Goal: Task Accomplishment & Management: Manage account settings

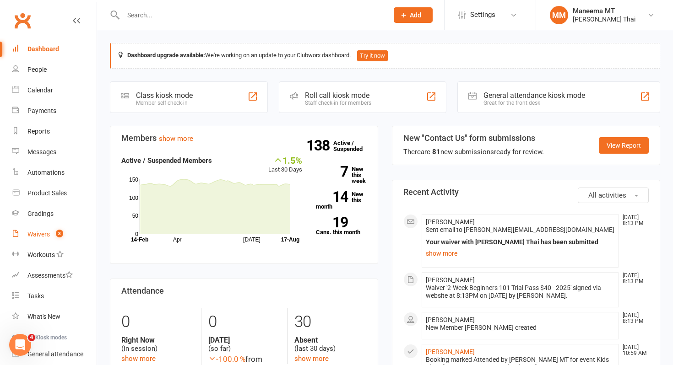
click at [51, 233] on link "Waivers 3" at bounding box center [54, 234] width 85 height 21
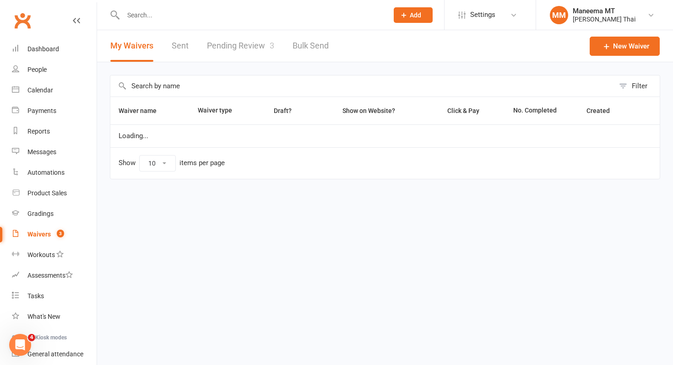
select select "25"
click at [226, 44] on link "Pending Review 3" at bounding box center [240, 46] width 67 height 32
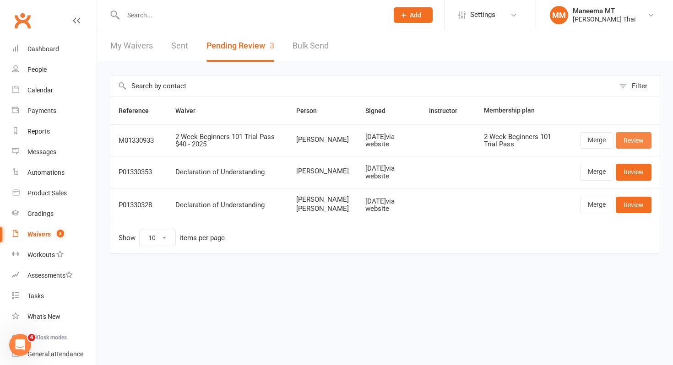
click at [649, 141] on link "Review" at bounding box center [633, 140] width 36 height 16
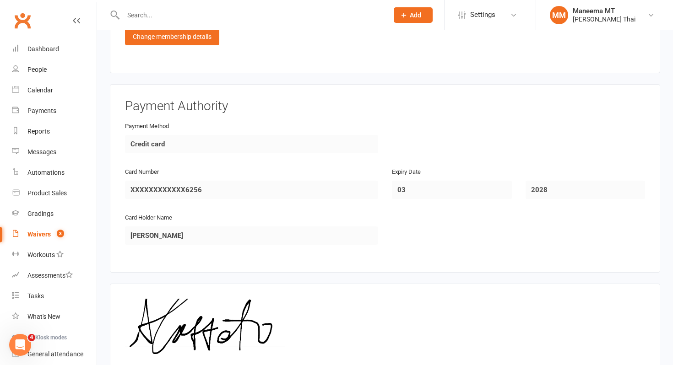
scroll to position [614, 0]
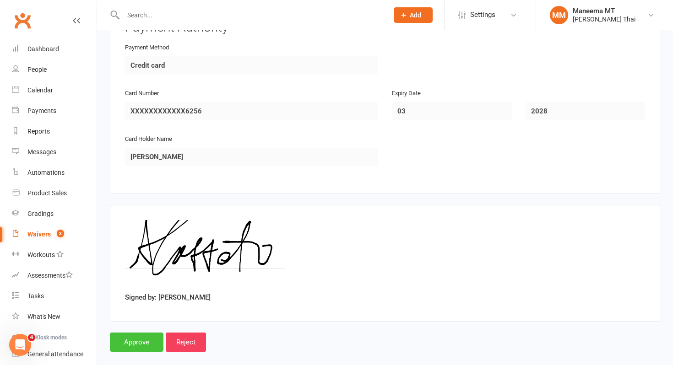
click at [148, 333] on input "Approve" at bounding box center [137, 342] width 54 height 19
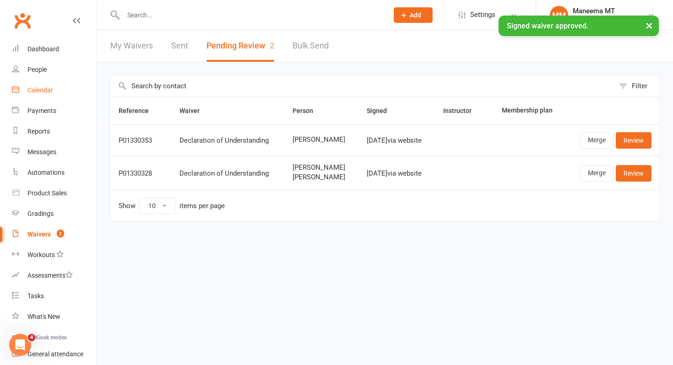
click at [39, 87] on div "Calendar" at bounding box center [40, 89] width 26 height 7
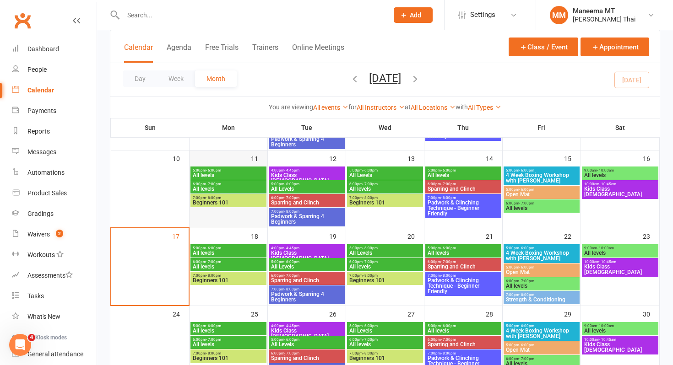
scroll to position [226, 0]
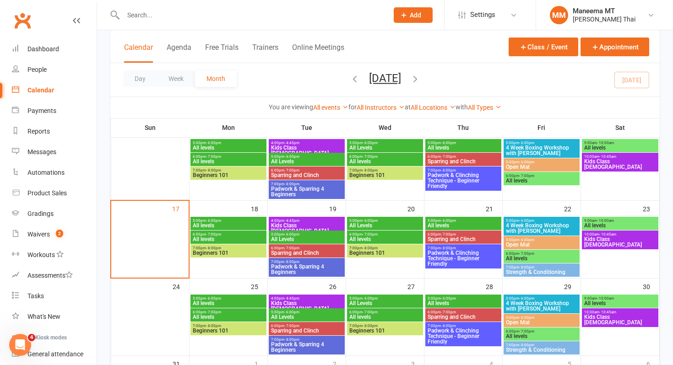
click at [207, 250] on span "Beginners 101" at bounding box center [228, 252] width 72 height 5
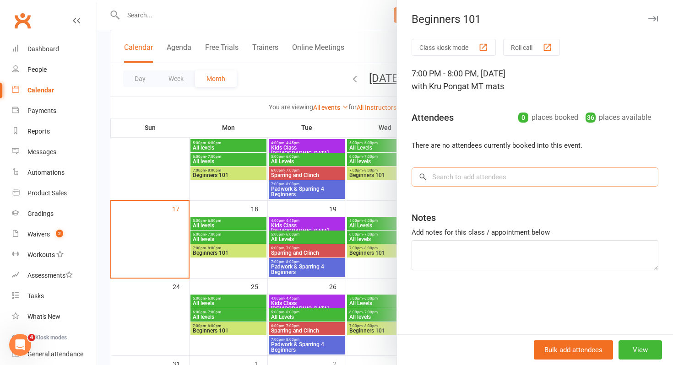
click at [444, 184] on input "search" at bounding box center [534, 176] width 247 height 19
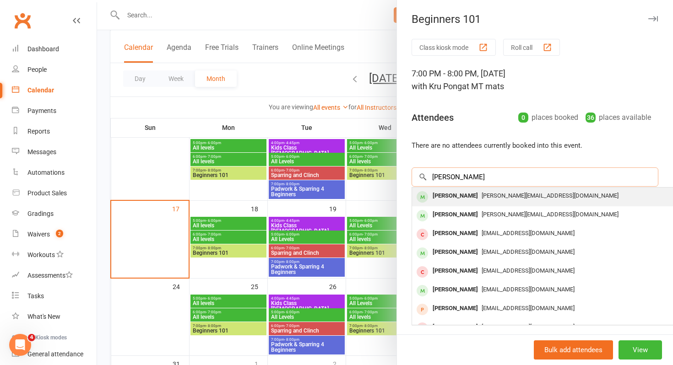
type input "[PERSON_NAME]"
click at [447, 200] on div "[PERSON_NAME]" at bounding box center [455, 195] width 53 height 13
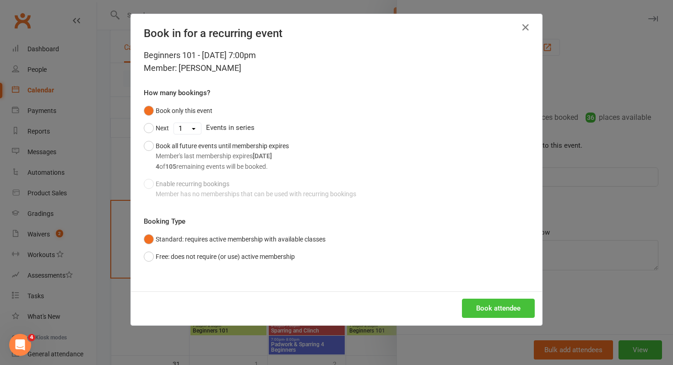
click at [478, 306] on button "Book attendee" at bounding box center [498, 308] width 73 height 19
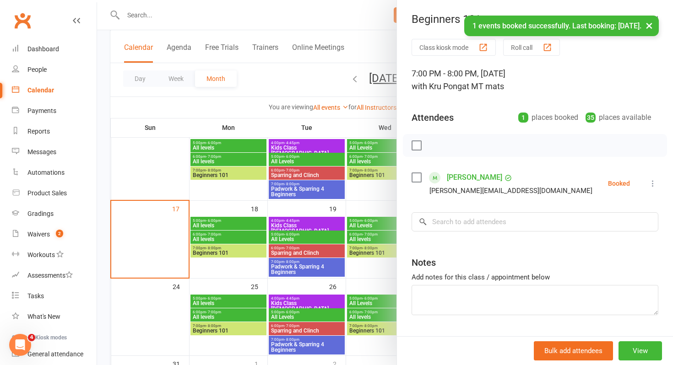
click at [478, 177] on link "[PERSON_NAME]" at bounding box center [474, 177] width 55 height 15
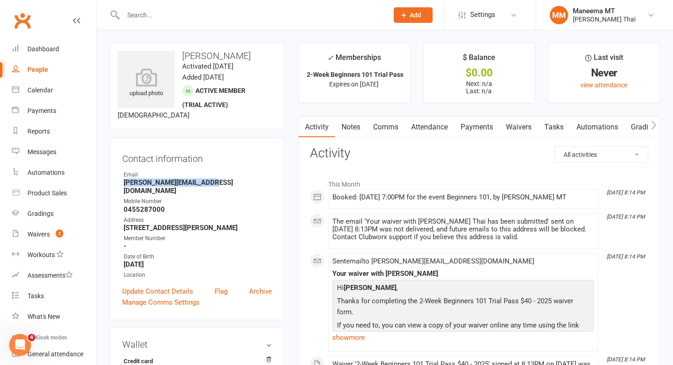
drag, startPoint x: 216, startPoint y: 183, endPoint x: 122, endPoint y: 183, distance: 93.3
click at [122, 183] on li "Email [PERSON_NAME][EMAIL_ADDRESS][DOMAIN_NAME]" at bounding box center [197, 183] width 150 height 24
drag, startPoint x: 247, startPoint y: 57, endPoint x: 177, endPoint y: 57, distance: 70.0
click at [177, 57] on h3 "[PERSON_NAME]" at bounding box center [197, 56] width 159 height 10
copy h3 "[PERSON_NAME]"
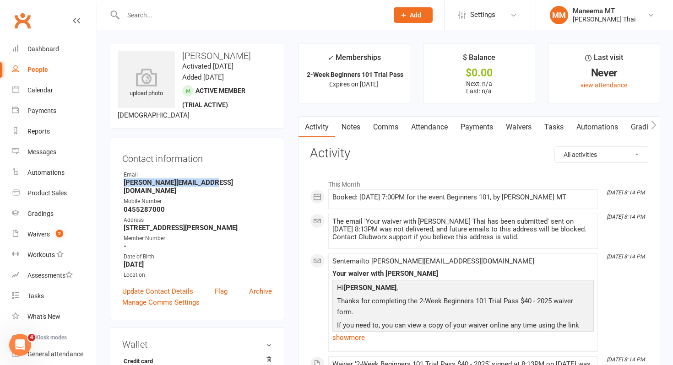
click at [135, 12] on input "text" at bounding box center [250, 15] width 261 height 13
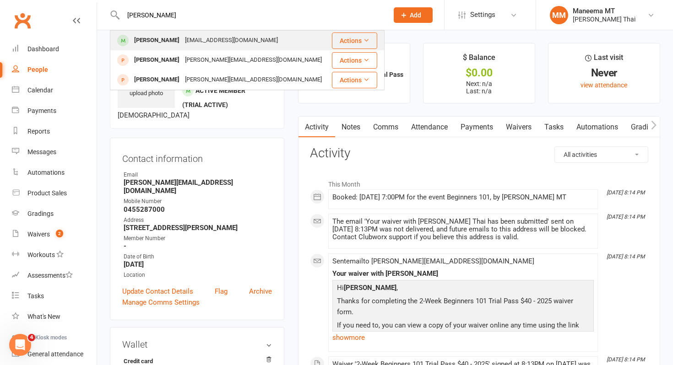
type input "[PERSON_NAME]"
click at [138, 41] on div "[PERSON_NAME]" at bounding box center [156, 40] width 51 height 13
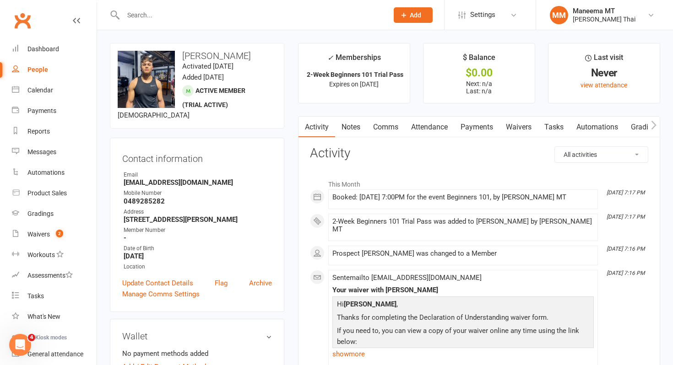
click at [383, 129] on link "Comms" at bounding box center [386, 127] width 38 height 21
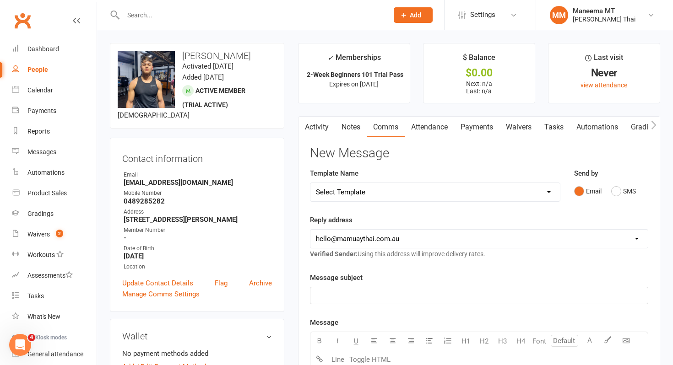
click at [474, 191] on select "Select Template [Email] BEGINNERS 101 - BOOK CLASS EMAIL [Email] BEGINNERS 101 …" at bounding box center [434, 192] width 249 height 18
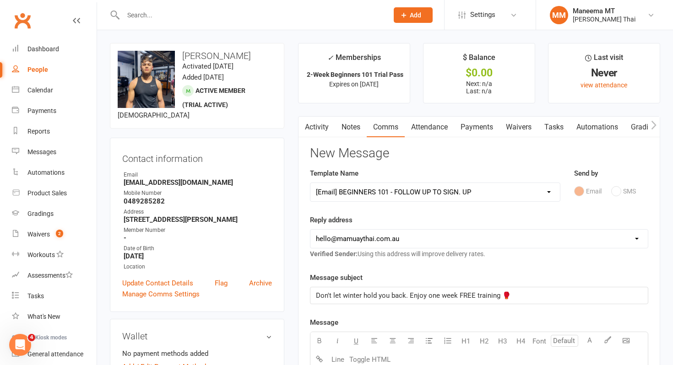
click at [381, 195] on select "Select Template [Email] BEGINNERS 101 - BOOK CLASS EMAIL [Email] BEGINNERS 101 …" at bounding box center [434, 192] width 249 height 18
select select "1"
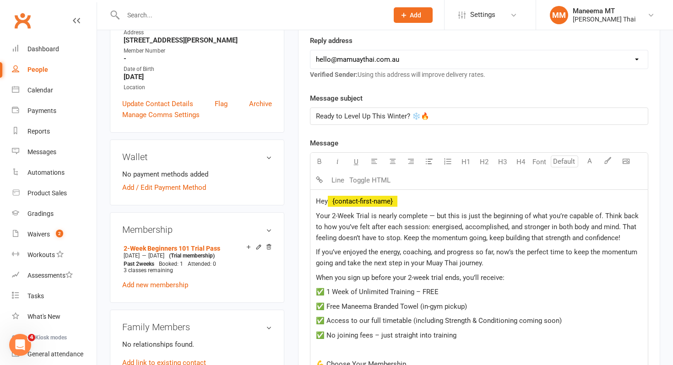
scroll to position [182, 0]
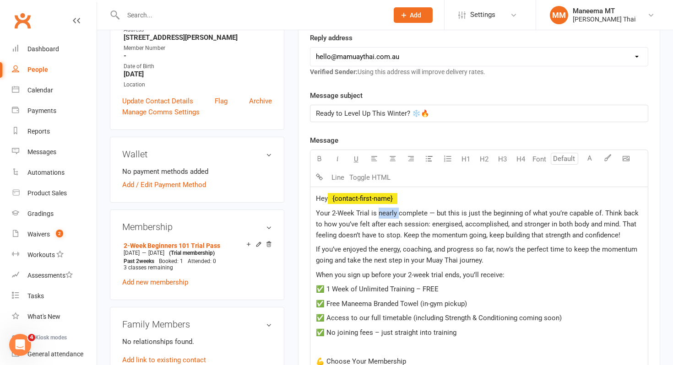
drag, startPoint x: 397, startPoint y: 214, endPoint x: 378, endPoint y: 213, distance: 18.8
click at [378, 213] on span "Your 2-Week Trial is nearly complete — but this is just the beginning of what y…" at bounding box center [478, 224] width 324 height 30
drag, startPoint x: 405, startPoint y: 214, endPoint x: 315, endPoint y: 210, distance: 90.2
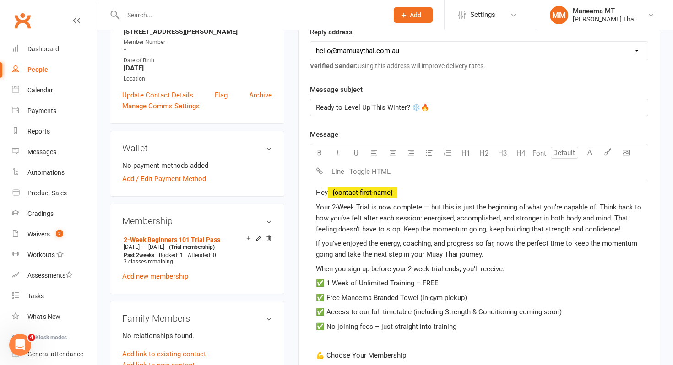
scroll to position [191, 0]
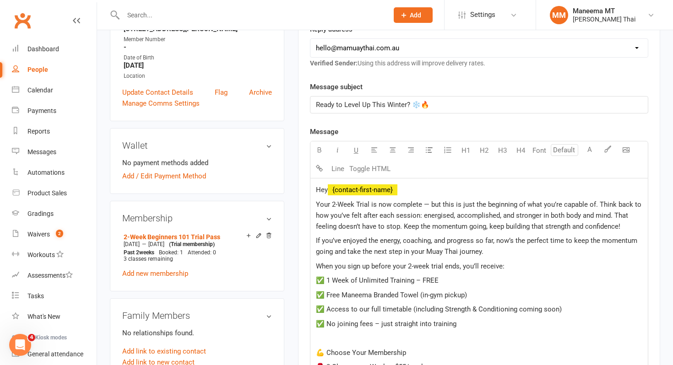
click at [516, 271] on p "When you sign up before your 2-week trial ends, you’ll receive:" at bounding box center [479, 266] width 326 height 11
click at [499, 295] on p "✅ Free Maneema Branded Towel (in-gym pickup)" at bounding box center [479, 295] width 326 height 11
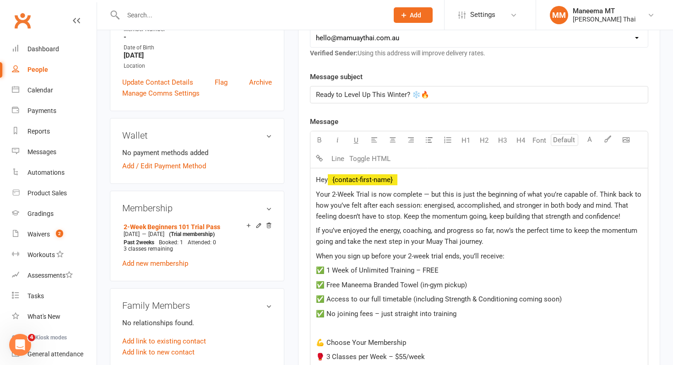
scroll to position [201, 0]
click at [372, 255] on span "When you sign up before your 2-week trial ends, you’ll receive:" at bounding box center [410, 256] width 189 height 8
click at [474, 253] on span "When you sign up now before your 2-week trial ends, you’ll receive:" at bounding box center [417, 256] width 203 height 8
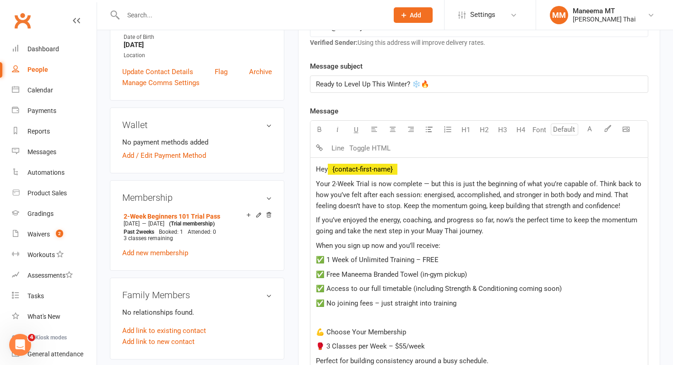
scroll to position [212, 0]
drag, startPoint x: 556, startPoint y: 289, endPoint x: 513, endPoint y: 286, distance: 43.1
click at [513, 286] on span "✅ Access to our full timetable (including Strength & Conditioning coming soon)" at bounding box center [439, 288] width 246 height 8
click at [503, 318] on p at bounding box center [479, 316] width 326 height 11
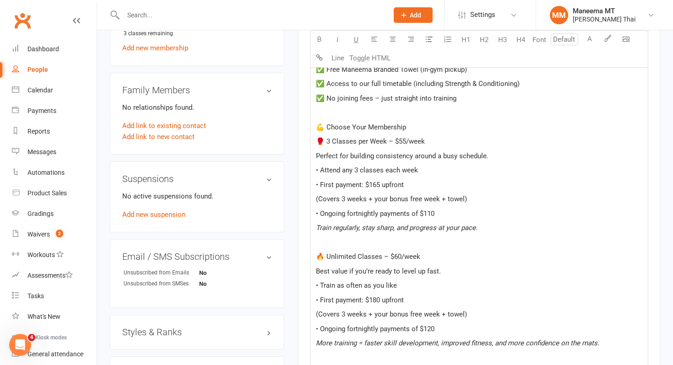
scroll to position [436, 0]
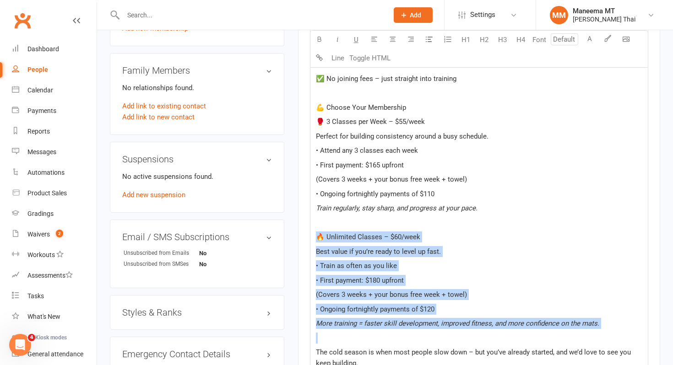
drag, startPoint x: 390, startPoint y: 336, endPoint x: 314, endPoint y: 239, distance: 123.2
click at [314, 239] on div "Hey ﻿ {contact-first-name} Your 2-Week Trial is now complete — but this is just…" at bounding box center [478, 231] width 337 height 597
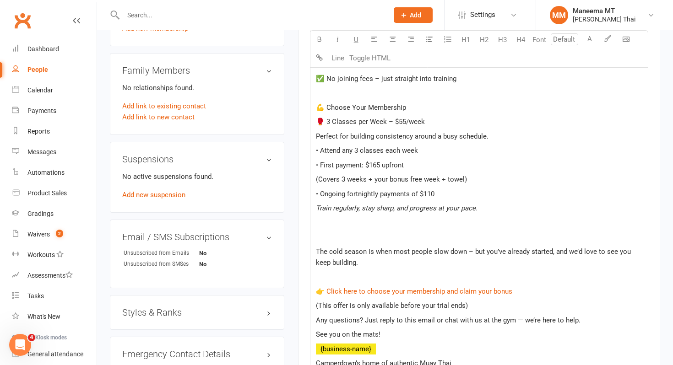
click at [313, 104] on div "Hey ﻿ {contact-first-name} Your 2-Week Trial is now complete — but this is just…" at bounding box center [478, 181] width 337 height 496
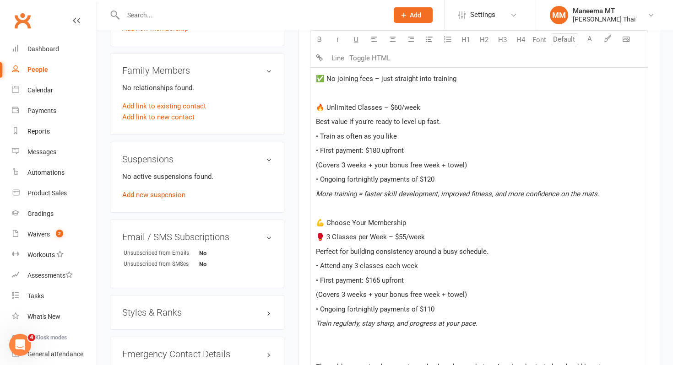
click at [337, 102] on p "🔥 Unlimited Classes – $60/week" at bounding box center [479, 107] width 326 height 11
click at [333, 92] on p at bounding box center [479, 92] width 326 height 11
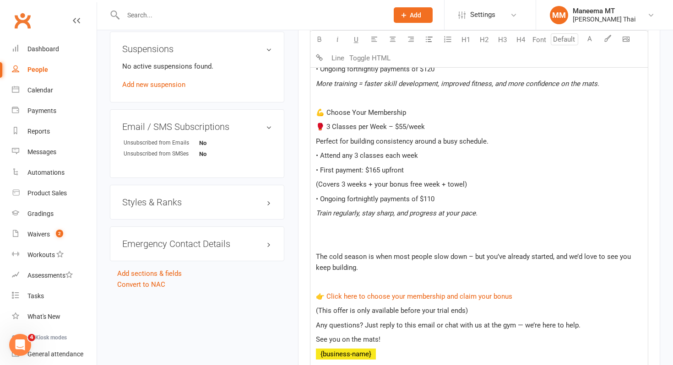
scroll to position [589, 0]
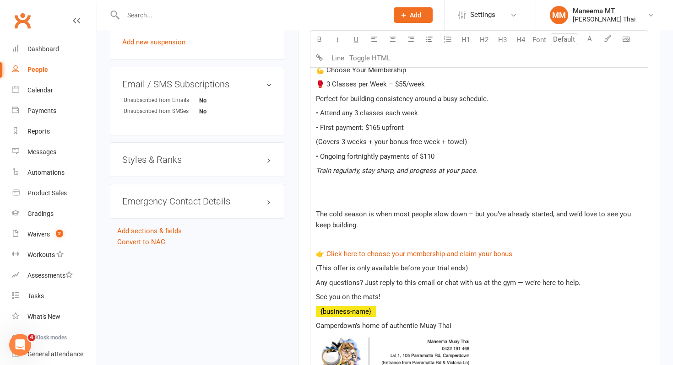
click at [326, 198] on p "﻿" at bounding box center [479, 199] width 326 height 11
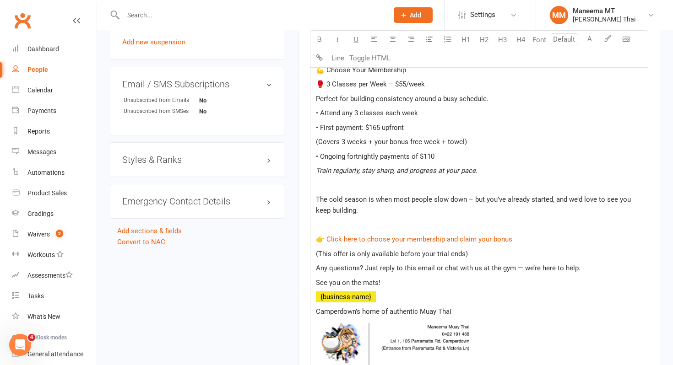
click at [328, 226] on p at bounding box center [479, 225] width 326 height 11
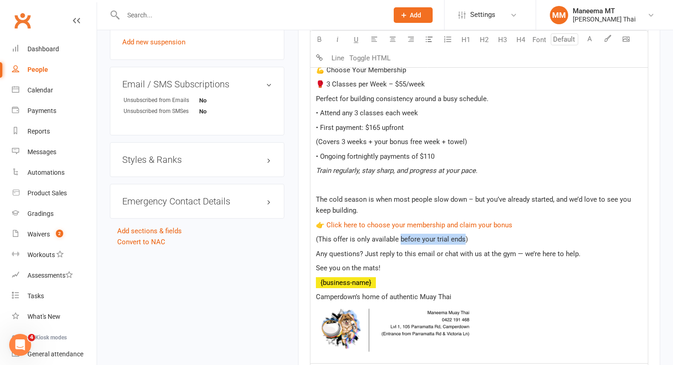
drag, startPoint x: 464, startPoint y: 240, endPoint x: 399, endPoint y: 237, distance: 65.0
click at [399, 237] on span "(This offer is only available before your trial ends)" at bounding box center [392, 239] width 152 height 8
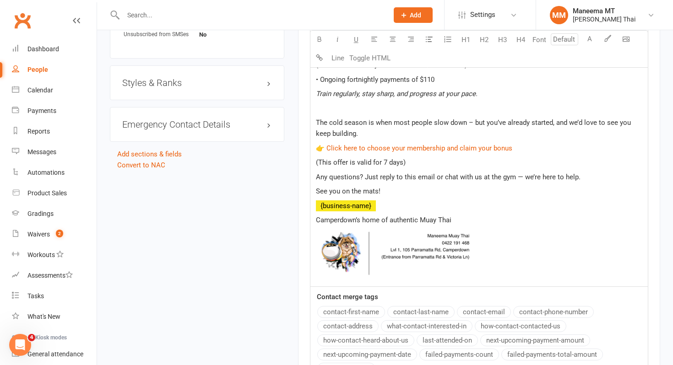
scroll to position [658, 0]
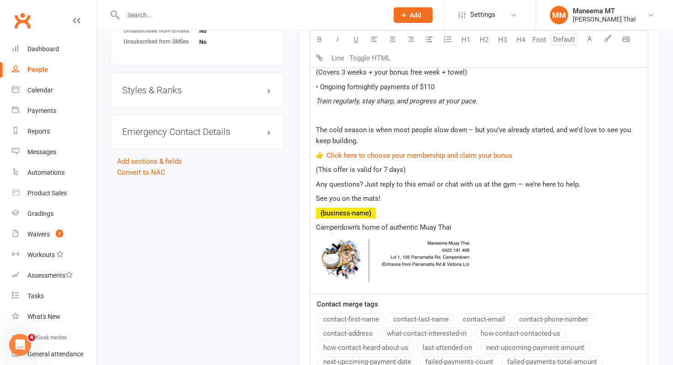
click at [359, 123] on div "Hey ﻿ {contact-first-name} Your 2-Week Trial is now complete — but this is just…" at bounding box center [478, 2] width 337 height 583
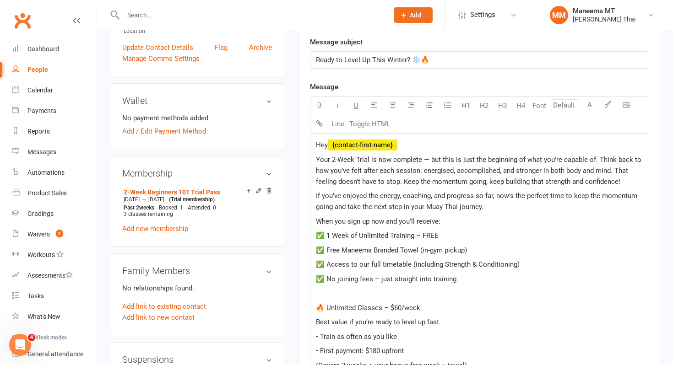
scroll to position [143, 0]
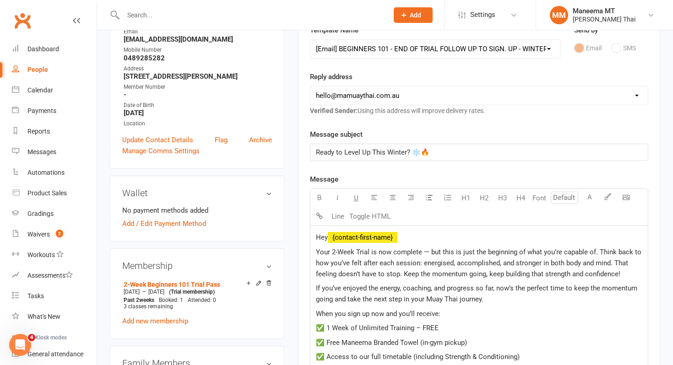
click at [431, 151] on p "Ready to Level Up This Winter? ❄️🔥" at bounding box center [479, 152] width 326 height 11
click at [453, 157] on p "Ready to Level Up? ❄️🔥" at bounding box center [479, 152] width 326 height 11
click at [377, 153] on span "Ready to Level Up? ❄️🔥" at bounding box center [354, 152] width 77 height 8
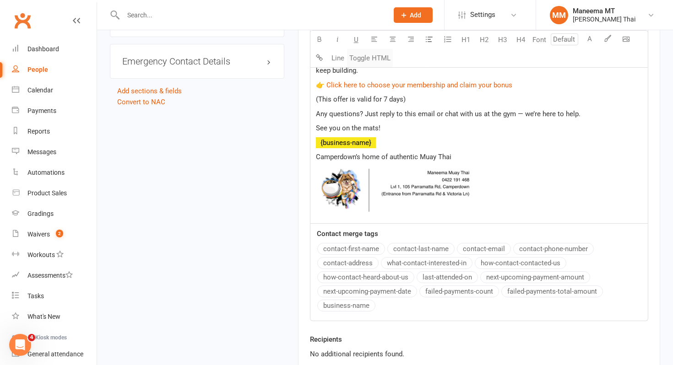
scroll to position [827, 0]
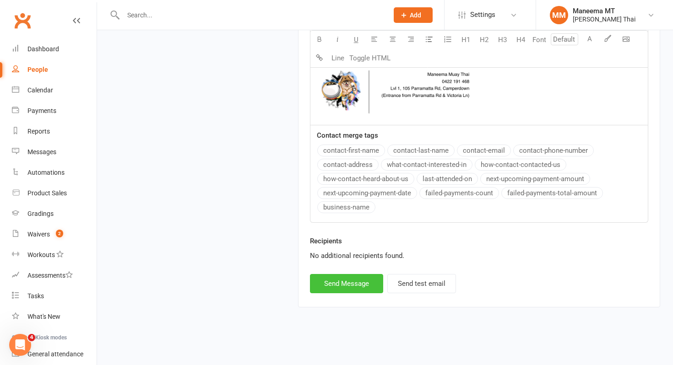
click at [354, 283] on button "Send Message" at bounding box center [346, 283] width 73 height 19
select select
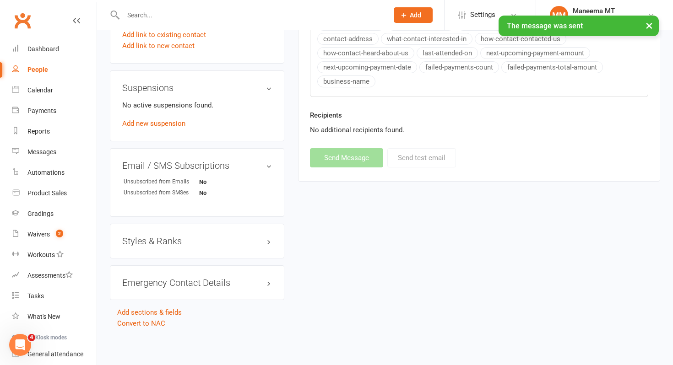
scroll to position [513, 0]
click at [145, 16] on div "× The message was sent" at bounding box center [330, 16] width 661 height 0
click at [142, 13] on input "text" at bounding box center [250, 15] width 261 height 13
click at [37, 160] on link "Messages" at bounding box center [54, 152] width 85 height 21
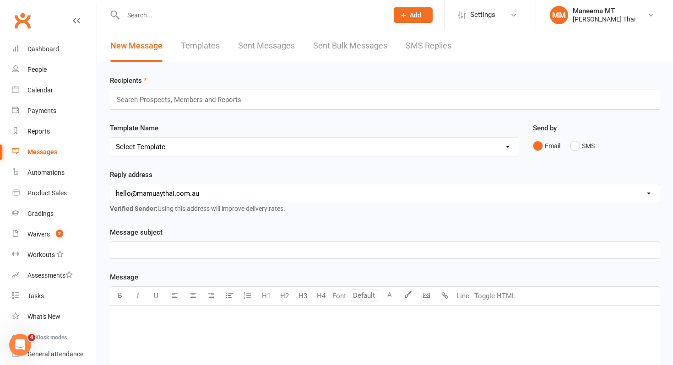
click at [207, 49] on link "Templates" at bounding box center [200, 46] width 39 height 32
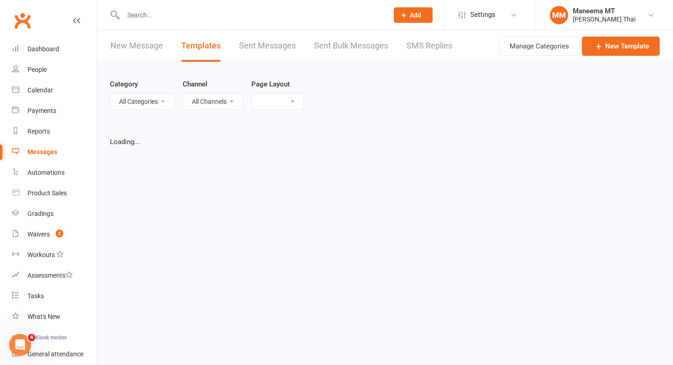
select select "grid"
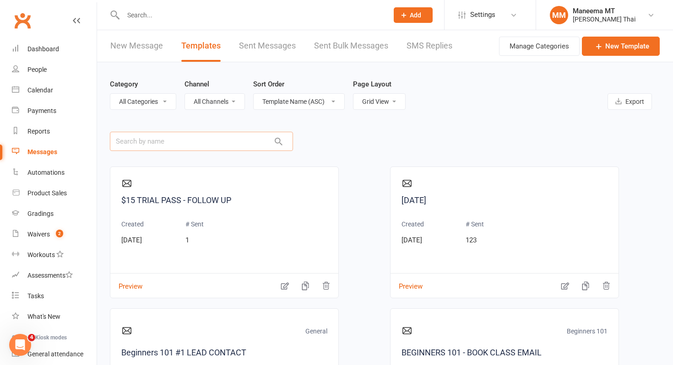
click at [210, 142] on input "text" at bounding box center [201, 141] width 183 height 19
click at [157, 101] on select "All Categories (No category) Beginners 101 Default General" at bounding box center [142, 102] width 65 height 16
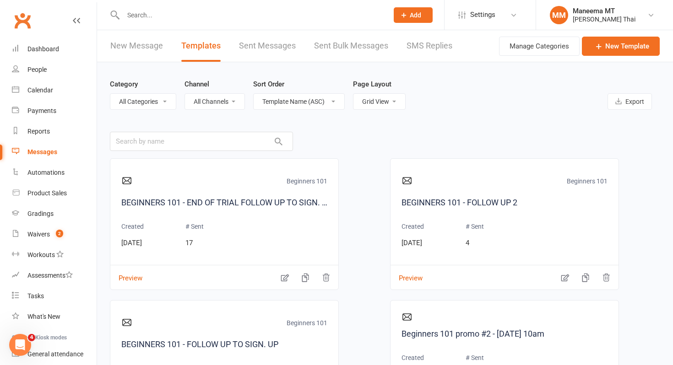
scroll to position [311, 0]
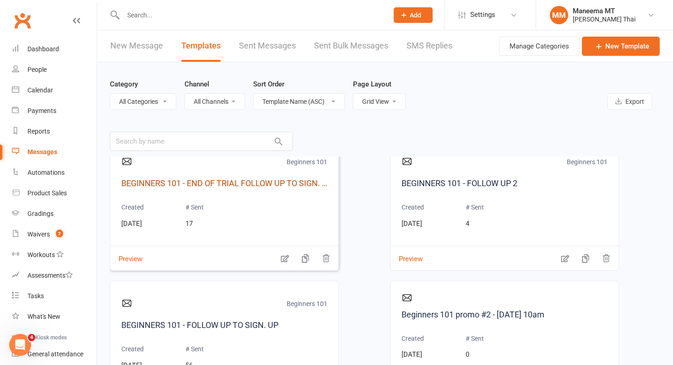
click at [210, 182] on link "BEGINNERS 101 - END OF TRIAL FOLLOW UP TO SIGN. UP - WINTER" at bounding box center [224, 183] width 206 height 13
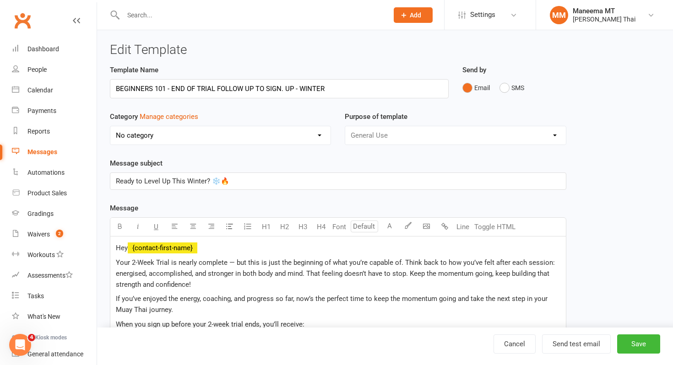
select select "13816"
drag, startPoint x: 206, startPoint y: 180, endPoint x: 171, endPoint y: 180, distance: 35.2
click at [171, 180] on span "Ready to Level Up This Winter? ❄️🔥" at bounding box center [172, 181] width 113 height 8
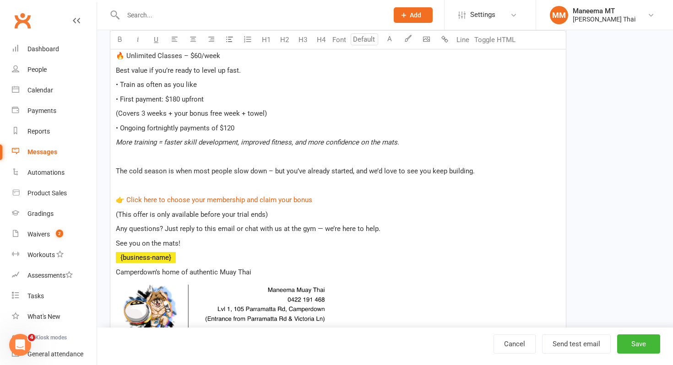
scroll to position [497, 0]
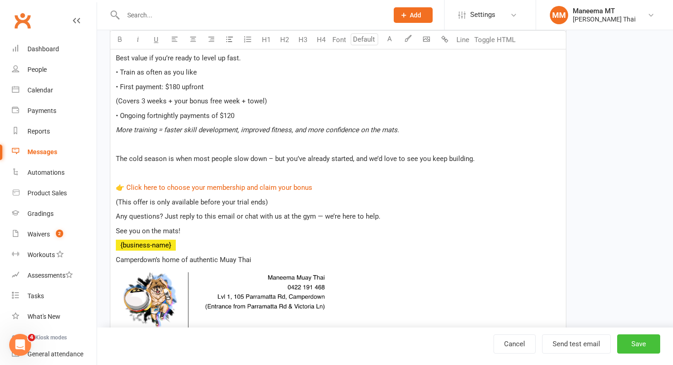
click at [642, 335] on button "Save" at bounding box center [638, 343] width 43 height 19
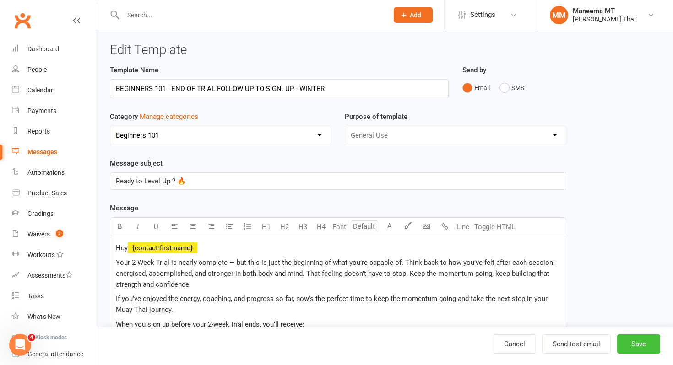
select select "grid"
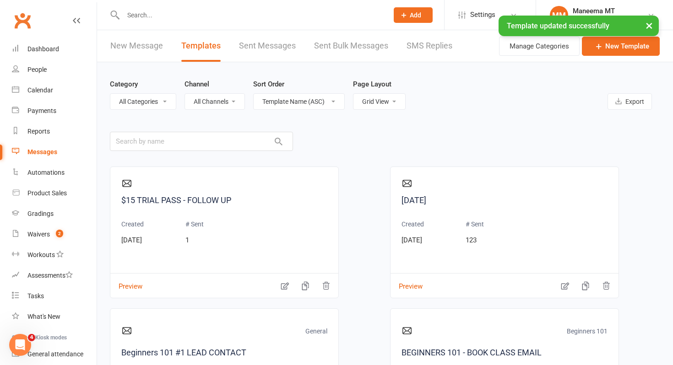
click at [177, 11] on input "text" at bounding box center [250, 15] width 261 height 13
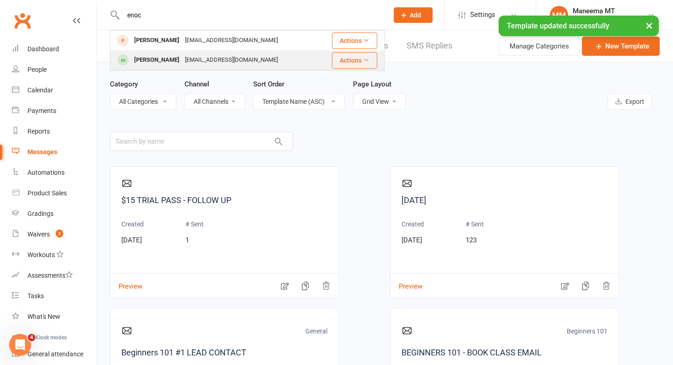
type input "enoc"
click at [171, 56] on div "[PERSON_NAME]" at bounding box center [156, 60] width 51 height 13
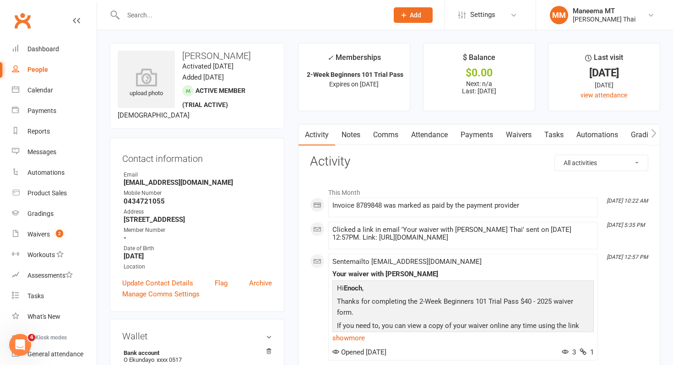
click at [386, 145] on link "Comms" at bounding box center [386, 134] width 38 height 21
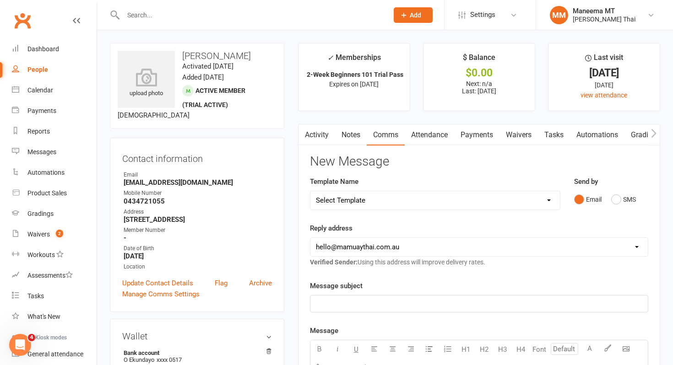
click at [469, 203] on select "Select Template [Email] BEGINNERS 101 - BOOK CLASS EMAIL [Email] BEGINNERS 101 …" at bounding box center [434, 200] width 249 height 18
select select "1"
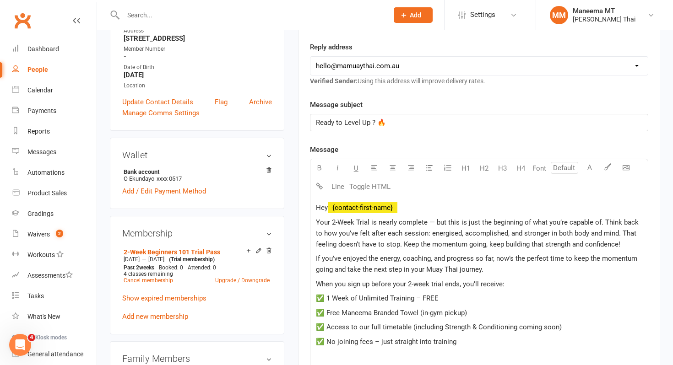
scroll to position [182, 0]
drag, startPoint x: 555, startPoint y: 328, endPoint x: 514, endPoint y: 327, distance: 41.2
click at [514, 327] on span "✅ Access to our full timetable (including Strength & Conditioning coming soon)" at bounding box center [439, 327] width 246 height 8
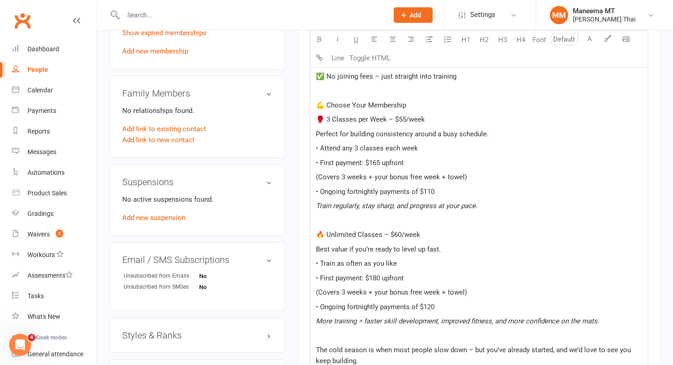
scroll to position [483, 0]
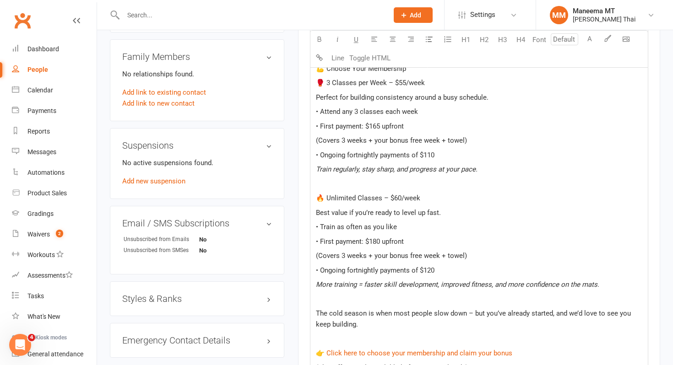
click at [425, 196] on p "🔥 Unlimited Classes – $60/week" at bounding box center [479, 198] width 326 height 11
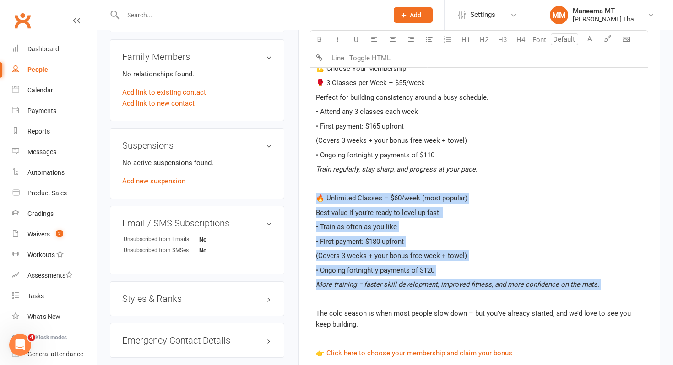
drag, startPoint x: 342, startPoint y: 293, endPoint x: 313, endPoint y: 203, distance: 95.1
click at [313, 203] on div "Hey ﻿ {contact-first-name} Your 2-Week Trial is nearly complete — but this is j…" at bounding box center [478, 192] width 337 height 597
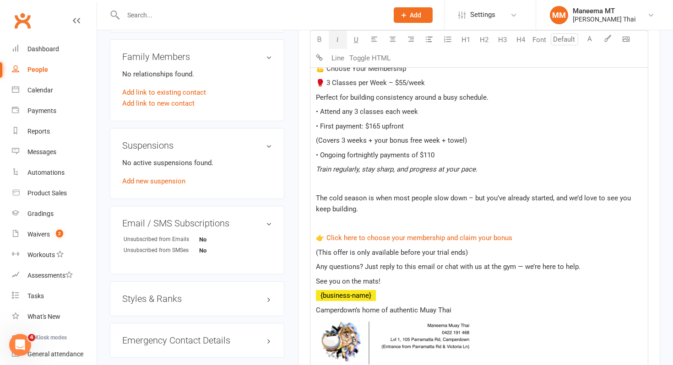
scroll to position [405, 0]
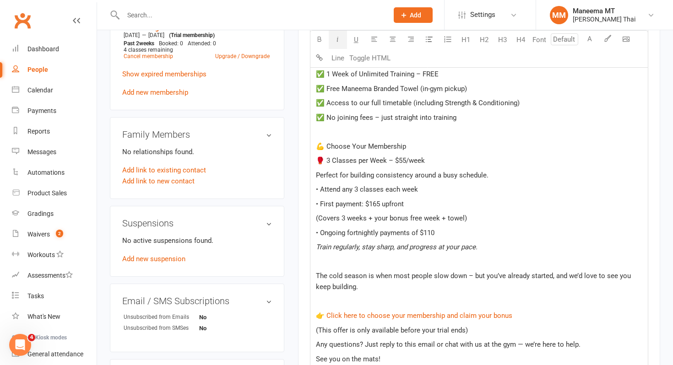
click at [316, 131] on span at bounding box center [317, 132] width 2 height 8
click at [316, 161] on span "🥊 3 Classes per Week – $55/week" at bounding box center [370, 160] width 109 height 8
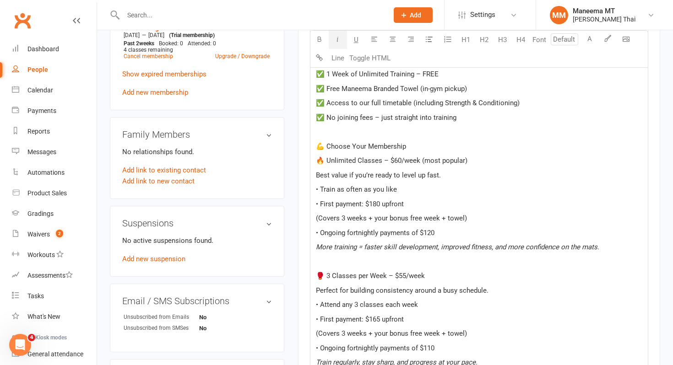
scroll to position [521, 0]
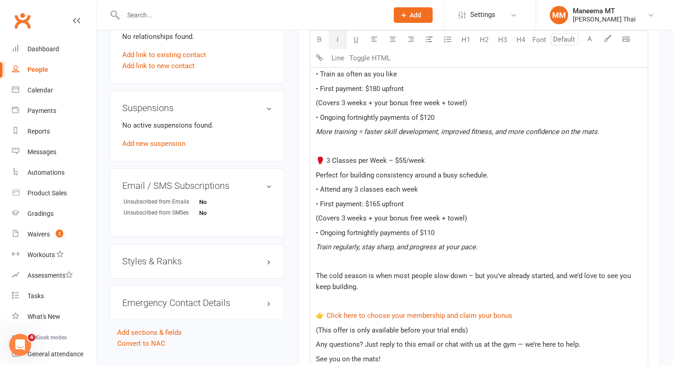
click at [335, 266] on p at bounding box center [479, 261] width 326 height 11
click at [335, 300] on p at bounding box center [479, 301] width 326 height 11
drag, startPoint x: 519, startPoint y: 315, endPoint x: 313, endPoint y: 304, distance: 206.2
click at [313, 304] on div "Hey ﻿ {contact-first-name} Your 2-Week Trial is nearly complete — but this is j…" at bounding box center [478, 155] width 337 height 597
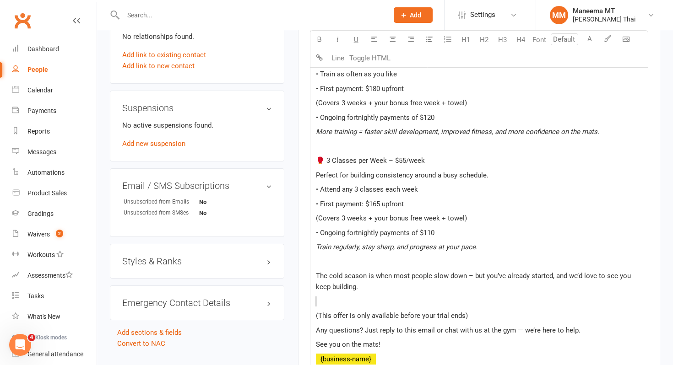
click at [322, 265] on p at bounding box center [479, 261] width 326 height 11
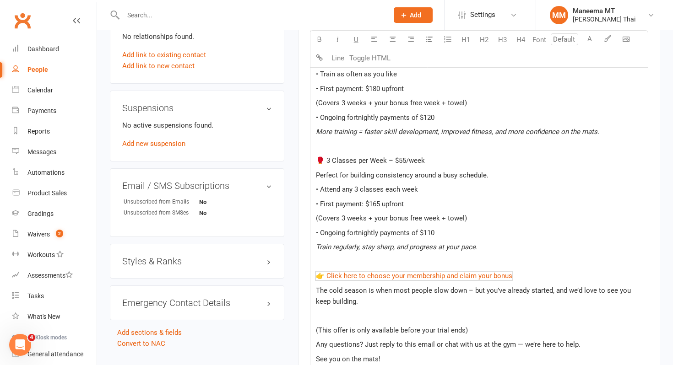
click at [322, 265] on p at bounding box center [479, 261] width 326 height 11
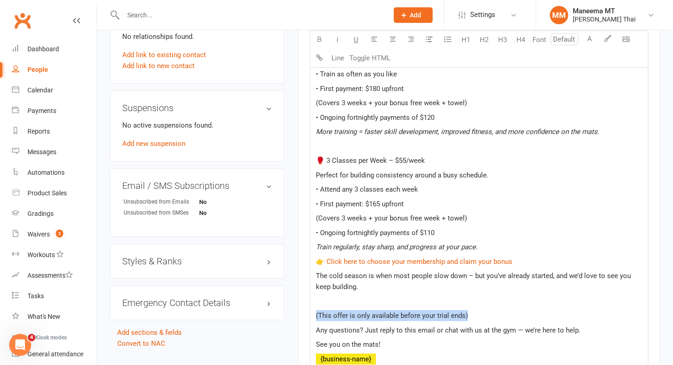
drag, startPoint x: 480, startPoint y: 321, endPoint x: 312, endPoint y: 318, distance: 168.9
click at [312, 318] on div "Hey ﻿ {contact-first-name} Your 2-Week Trial is nearly complete — but this is j…" at bounding box center [478, 148] width 337 height 583
click at [313, 276] on div "Hey ﻿ {contact-first-name} Your 2-Week Trial is nearly complete — but this is j…" at bounding box center [478, 148] width 337 height 583
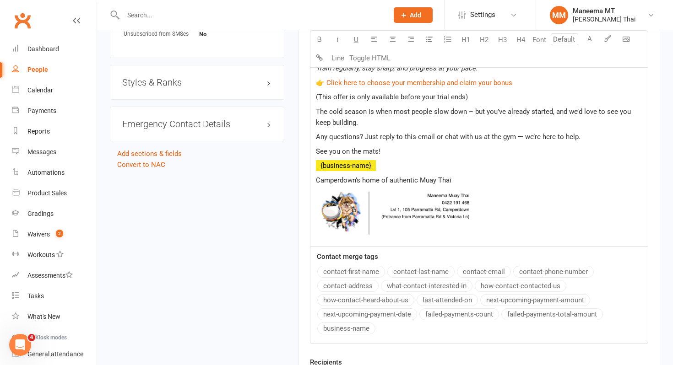
scroll to position [821, 0]
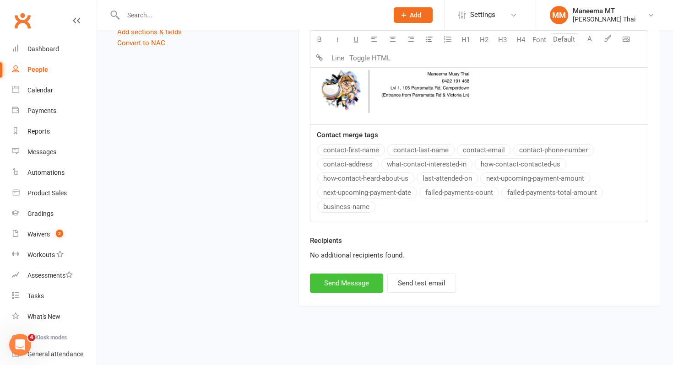
click at [326, 279] on button "Send Message" at bounding box center [346, 283] width 73 height 19
select select
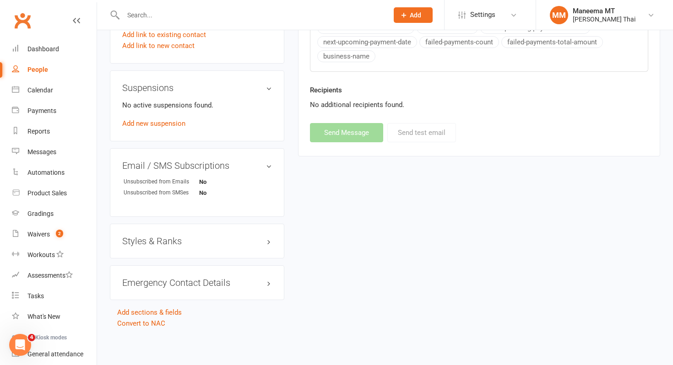
click at [132, 17] on input "text" at bounding box center [250, 15] width 261 height 13
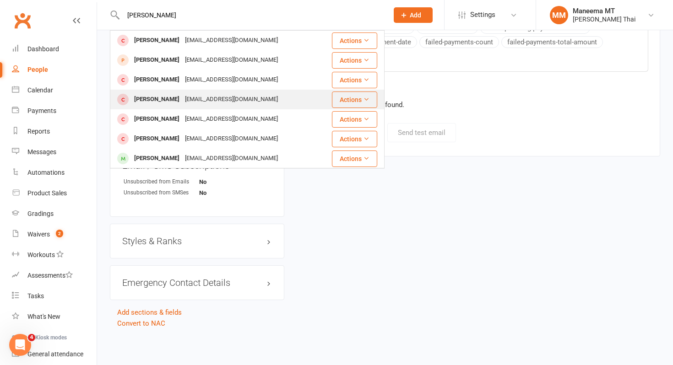
type input "[PERSON_NAME]"
click at [143, 94] on div "[PERSON_NAME]" at bounding box center [156, 99] width 51 height 13
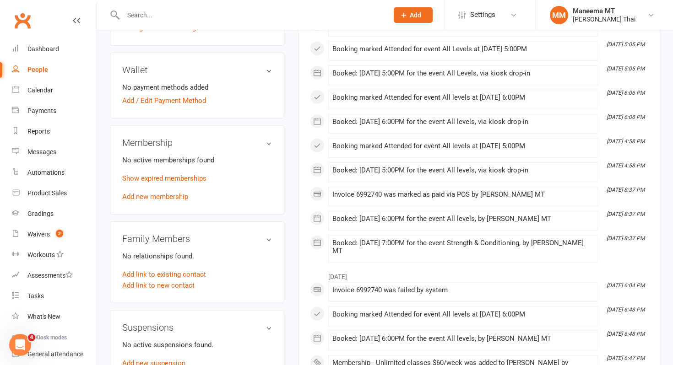
scroll to position [251, 0]
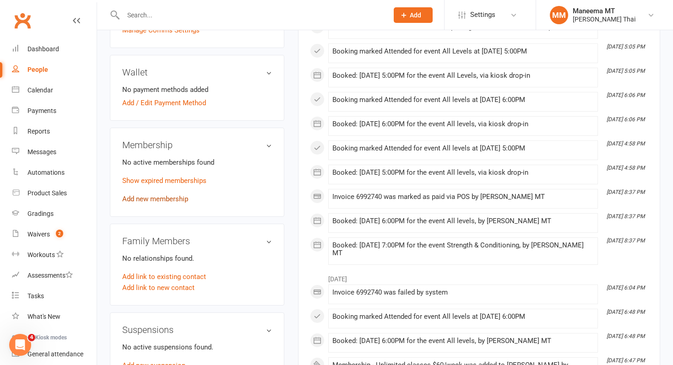
click at [176, 203] on link "Add new membership" at bounding box center [155, 199] width 66 height 8
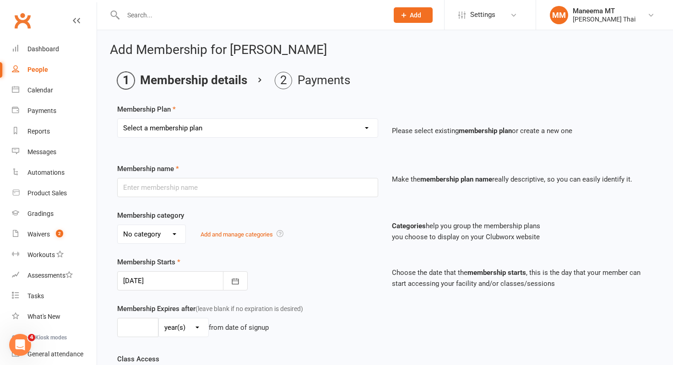
click at [186, 128] on select "Select a membership plan Create new Membership Plan Z_Opening Offer - Ongoing U…" at bounding box center [248, 128] width 260 height 18
select select "6"
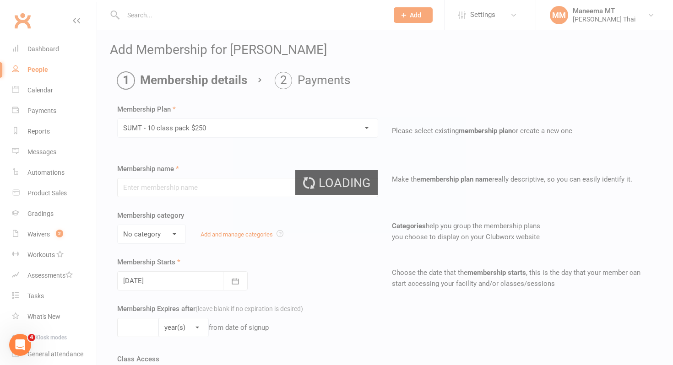
type input "SUMT - 10 class pack $250"
select select "8"
type input "6"
select select "2"
type input "10"
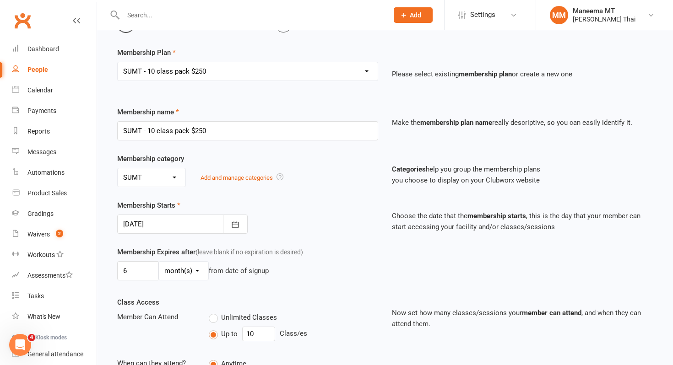
scroll to position [65, 0]
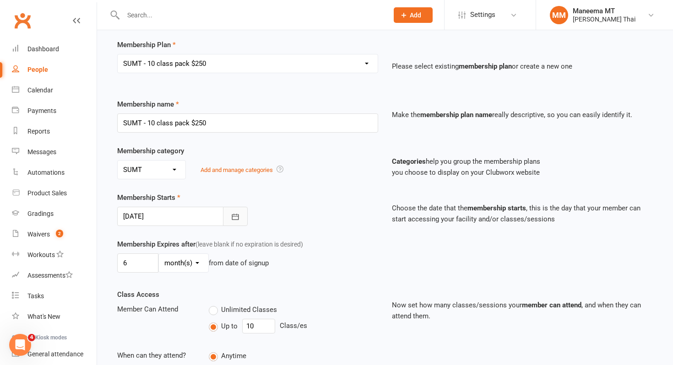
click at [236, 217] on icon "button" at bounding box center [235, 216] width 9 height 9
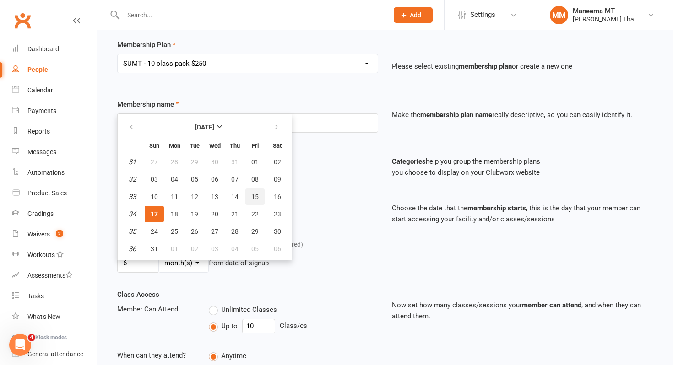
click at [250, 197] on button "15" at bounding box center [254, 197] width 19 height 16
type input "[DATE]"
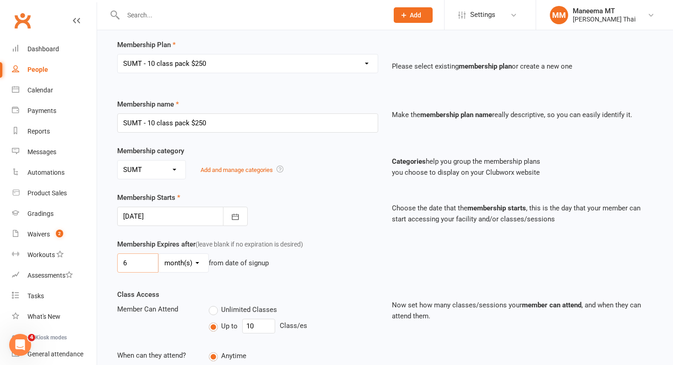
click at [135, 261] on input "6" at bounding box center [137, 262] width 41 height 19
type input "3"
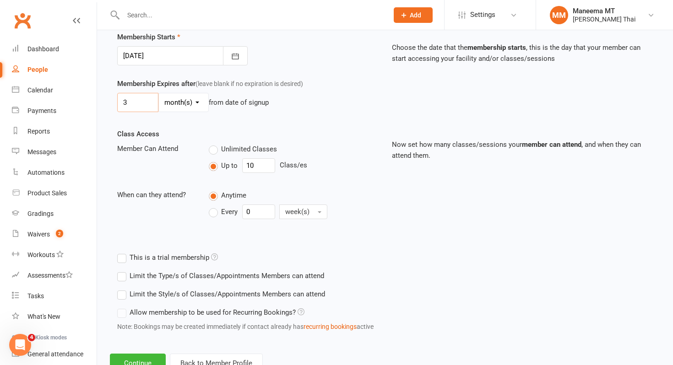
scroll to position [259, 0]
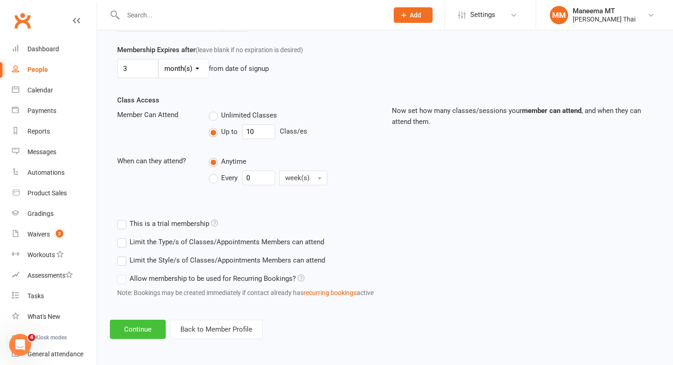
click at [123, 338] on button "Continue" at bounding box center [138, 329] width 56 height 19
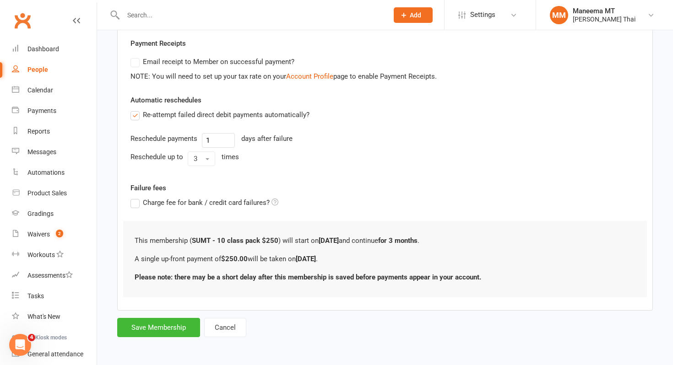
scroll to position [0, 0]
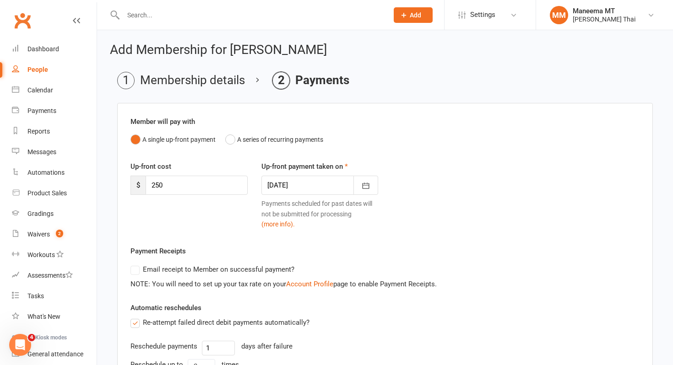
click at [129, 329] on div "Re-attempt failed direct debit payments automatically? Reschedule payments 1 da…" at bounding box center [385, 347] width 523 height 60
click at [176, 189] on input "250" at bounding box center [197, 185] width 102 height 19
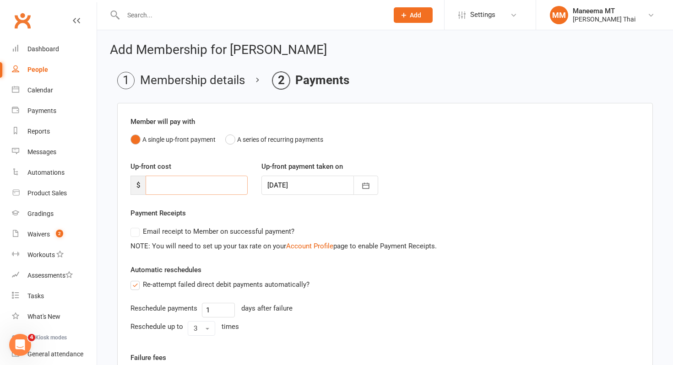
scroll to position [133, 0]
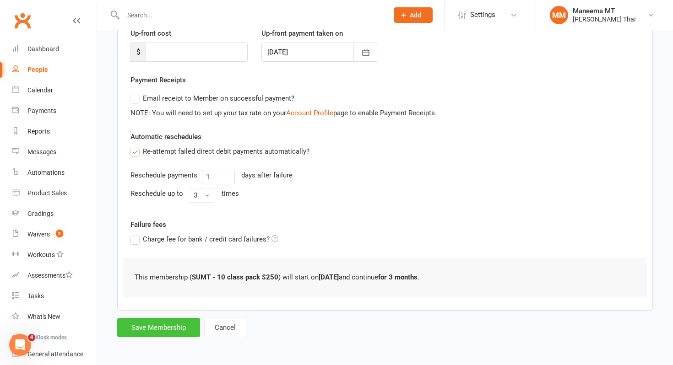
click at [165, 326] on button "Save Membership" at bounding box center [158, 327] width 83 height 19
type input "0"
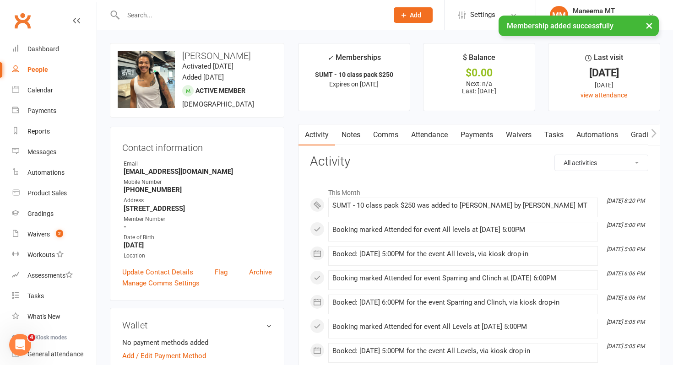
click at [482, 131] on link "Payments" at bounding box center [476, 134] width 45 height 21
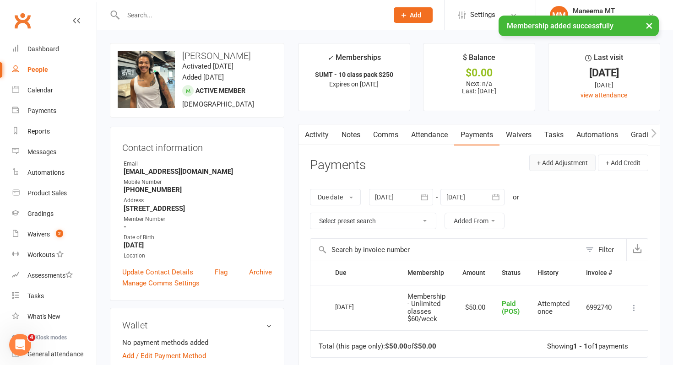
click at [550, 158] on button "+ Add Adjustment" at bounding box center [562, 163] width 66 height 16
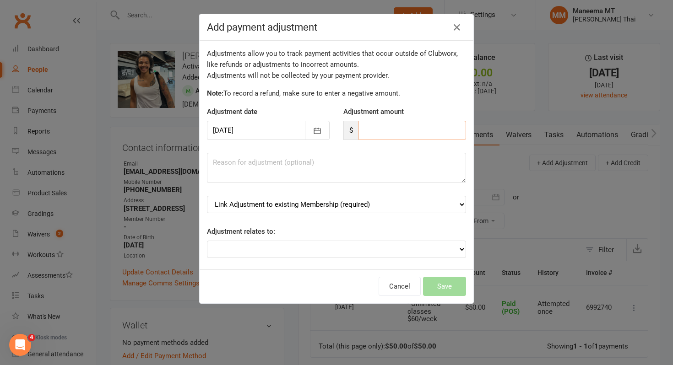
click at [369, 136] on input "number" at bounding box center [412, 130] width 108 height 19
type input "250"
click at [360, 167] on textarea at bounding box center [336, 168] width 259 height 30
type textarea "POS"
click at [359, 205] on select "Link Adjustment to existing Membership (required) SUMT - 10 class pack $250 (st…" at bounding box center [336, 204] width 259 height 17
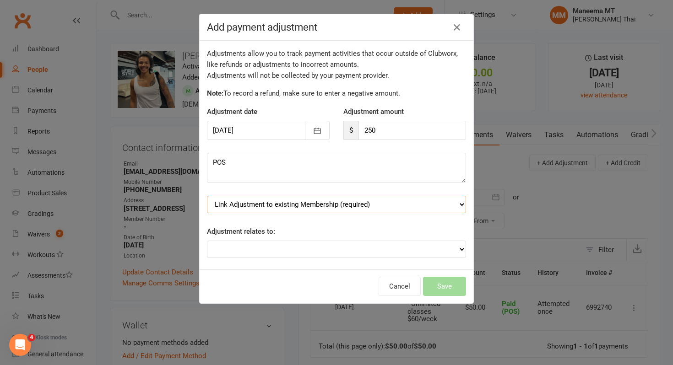
select select "0"
click at [351, 251] on select "Adjustment for an Autopayment Cash adjustment POS Sale adjustment Other adjustm…" at bounding box center [336, 249] width 259 height 17
select select "2"
click at [313, 133] on icon "button" at bounding box center [317, 130] width 9 height 9
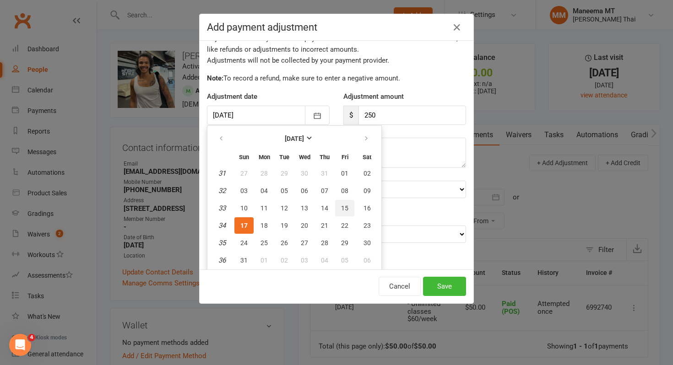
click at [340, 210] on button "15" at bounding box center [344, 208] width 19 height 16
type input "[DATE]"
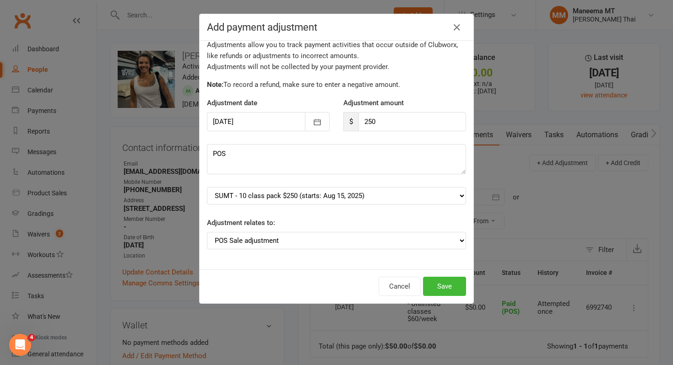
scroll to position [8, 0]
click at [432, 290] on button "Save" at bounding box center [444, 286] width 43 height 19
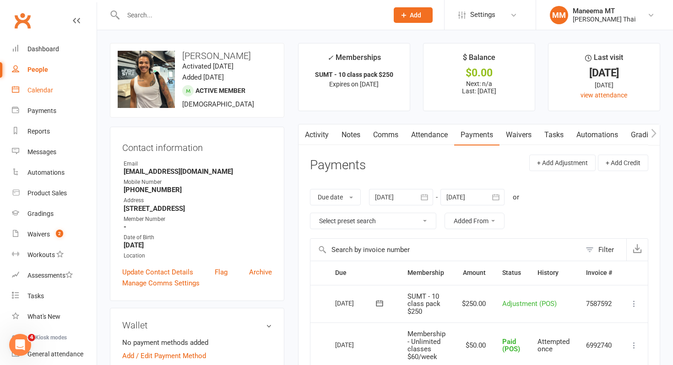
click at [59, 83] on link "Calendar" at bounding box center [54, 90] width 85 height 21
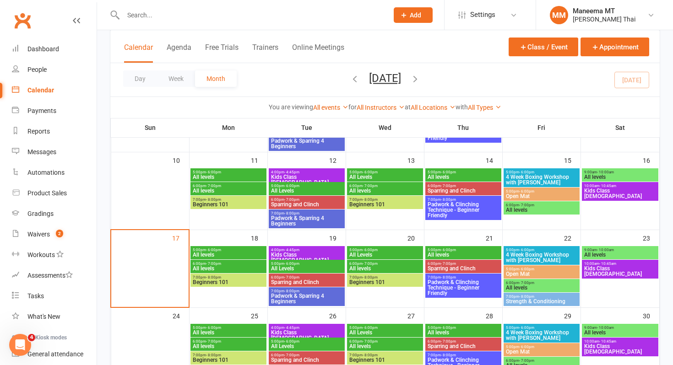
scroll to position [191, 0]
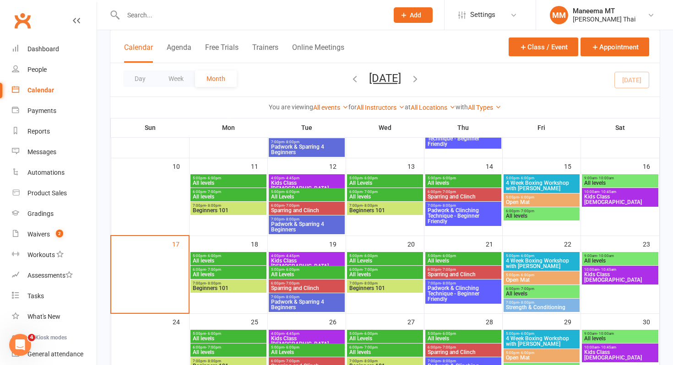
click at [531, 211] on span "- 7:00pm" at bounding box center [526, 211] width 15 height 4
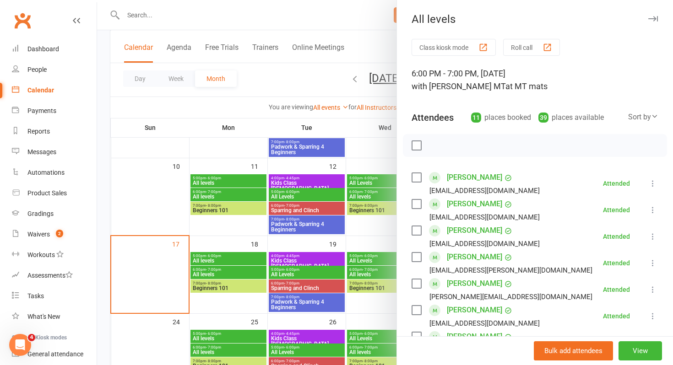
scroll to position [175, 0]
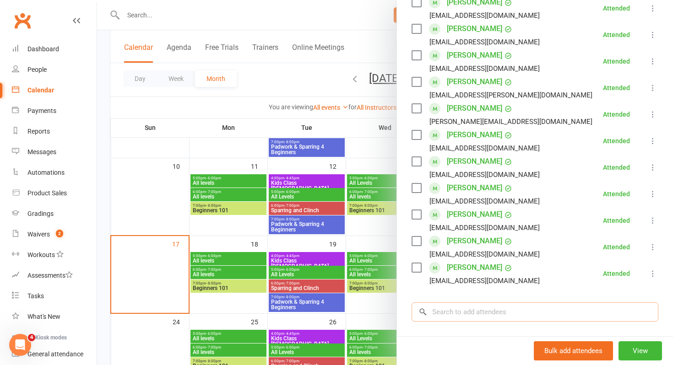
click at [457, 318] on input "search" at bounding box center [534, 311] width 247 height 19
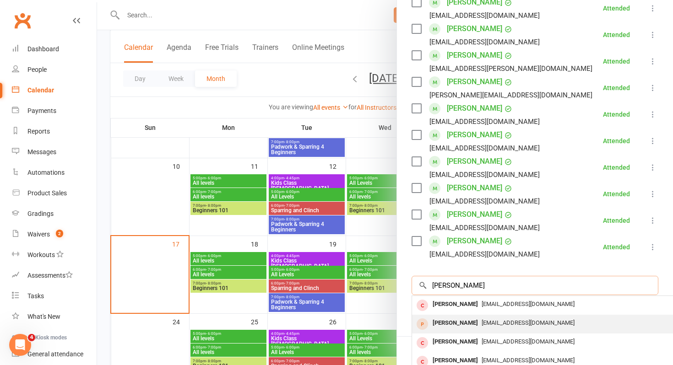
scroll to position [243, 0]
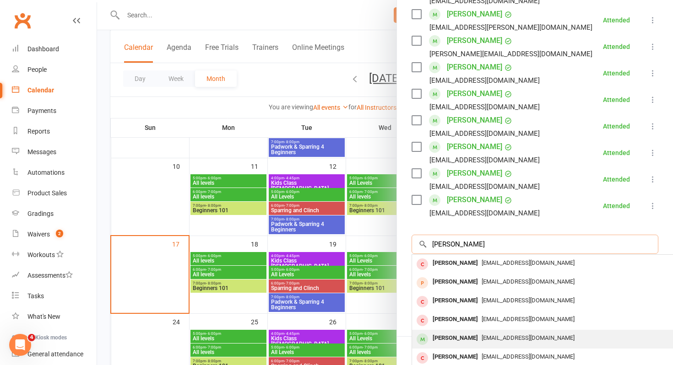
type input "[PERSON_NAME]"
click at [457, 334] on div "[PERSON_NAME]" at bounding box center [455, 338] width 53 height 13
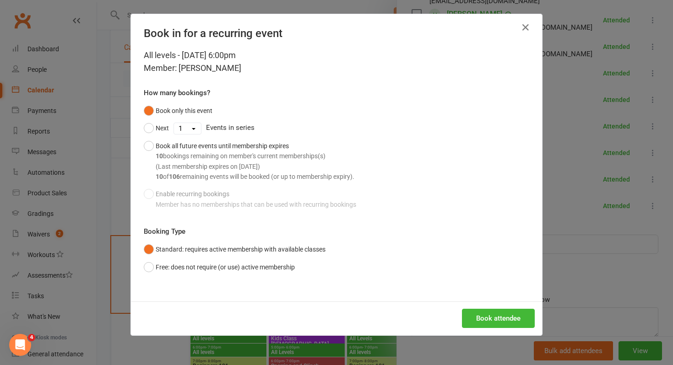
click at [474, 288] on div "All levels - [DATE] 6:00pm Member: [PERSON_NAME] How many bookings? Book only t…" at bounding box center [336, 175] width 411 height 253
click at [474, 319] on button "Book attendee" at bounding box center [498, 318] width 73 height 19
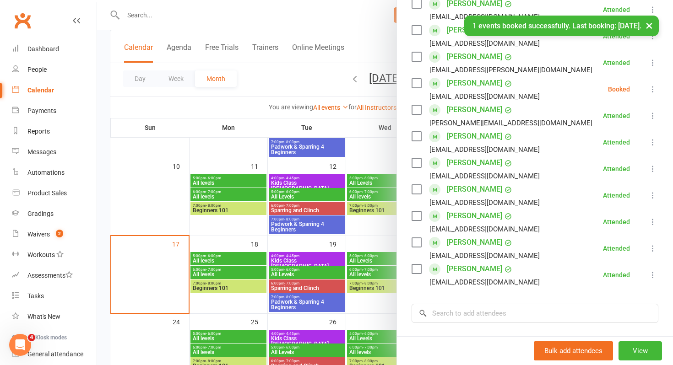
scroll to position [180, 0]
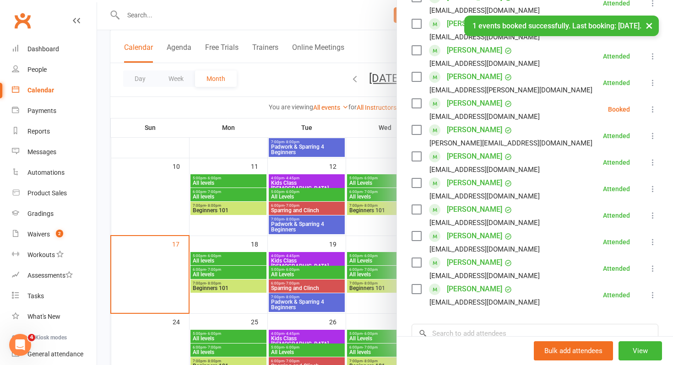
click at [648, 118] on li "[PERSON_NAME] [PERSON_NAME][EMAIL_ADDRESS][DOMAIN_NAME] Booked More info Remove…" at bounding box center [534, 109] width 247 height 27
click at [651, 113] on icon at bounding box center [652, 109] width 9 height 9
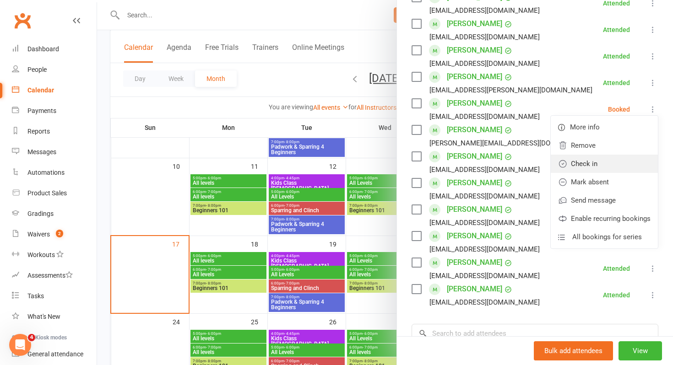
click at [604, 157] on link "Check in" at bounding box center [603, 164] width 107 height 18
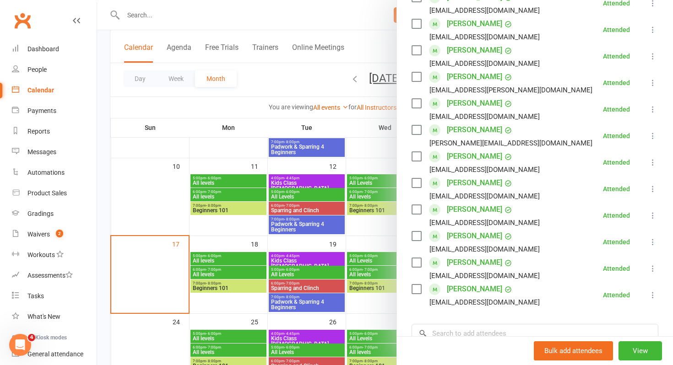
click at [141, 18] on div at bounding box center [385, 182] width 576 height 365
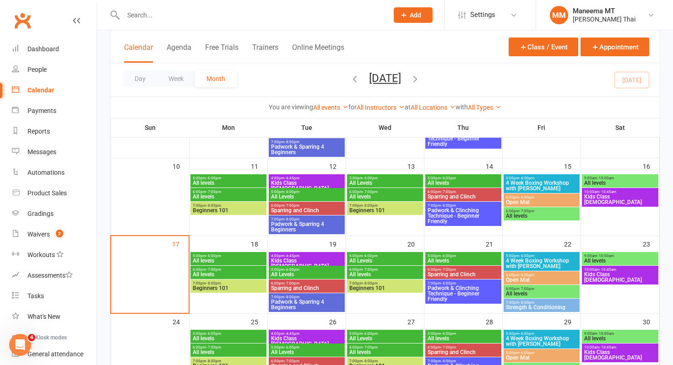
click at [140, 16] on input "text" at bounding box center [250, 15] width 261 height 13
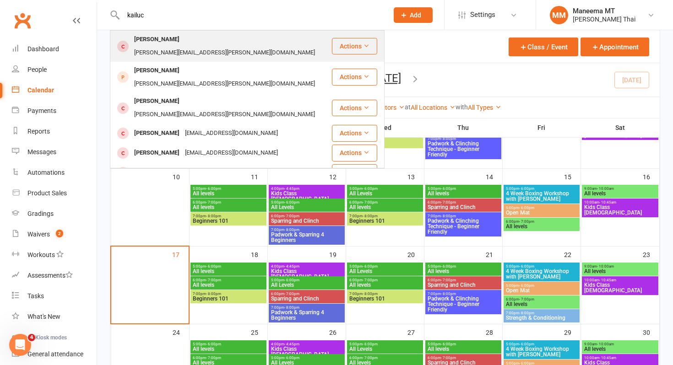
type input "kailuc"
click at [147, 41] on div "[PERSON_NAME]" at bounding box center [156, 39] width 51 height 13
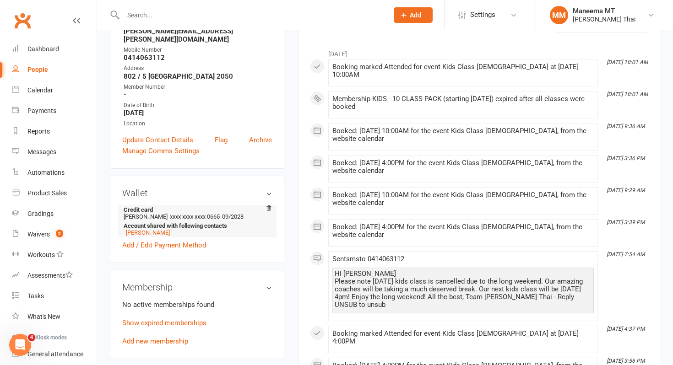
scroll to position [211, 0]
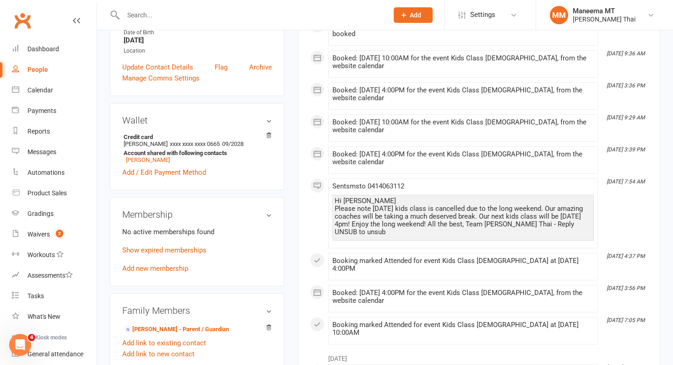
click at [147, 254] on div "No active memberships found Show expired memberships Add new membership" at bounding box center [197, 250] width 150 height 48
click at [146, 264] on link "Add new membership" at bounding box center [155, 268] width 66 height 8
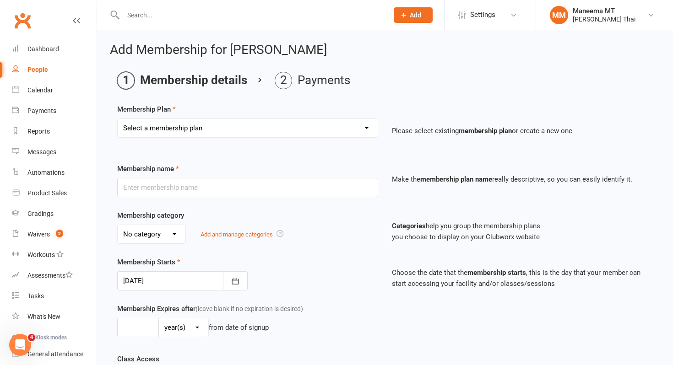
click at [195, 127] on select "Select a membership plan Create new Membership Plan Z_Opening Offer - Ongoing U…" at bounding box center [248, 128] width 260 height 18
select select "8"
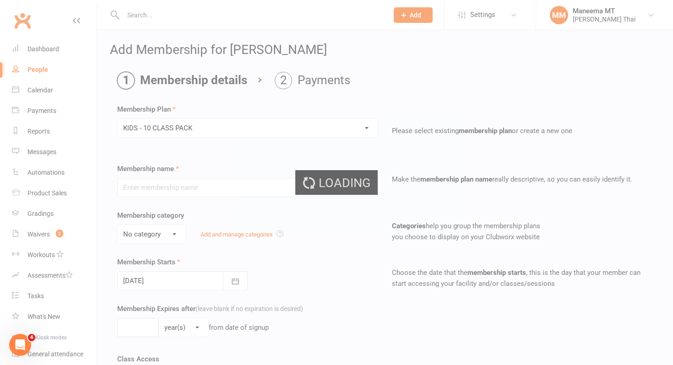
type input "KIDS - 10 CLASS PACK"
select select "2"
type input "6"
select select "2"
type input "10"
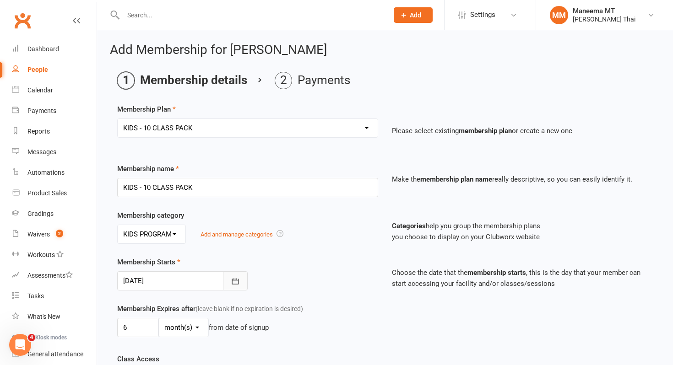
click at [223, 278] on button "button" at bounding box center [235, 280] width 25 height 19
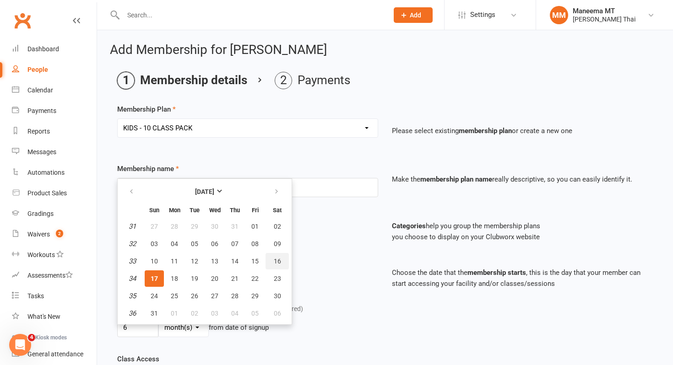
click at [268, 262] on button "16" at bounding box center [276, 261] width 23 height 16
type input "[DATE]"
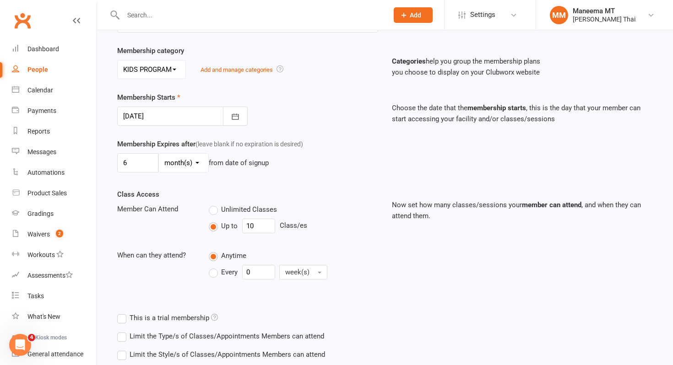
scroll to position [259, 0]
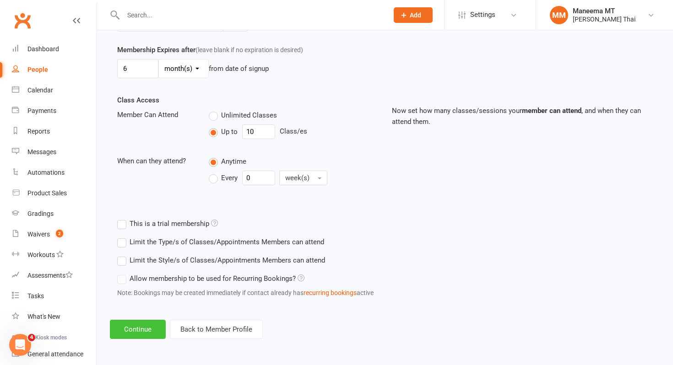
click at [135, 329] on button "Continue" at bounding box center [138, 329] width 56 height 19
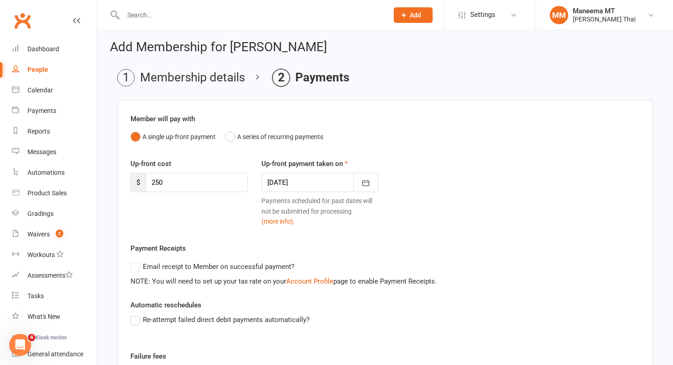
scroll to position [0, 0]
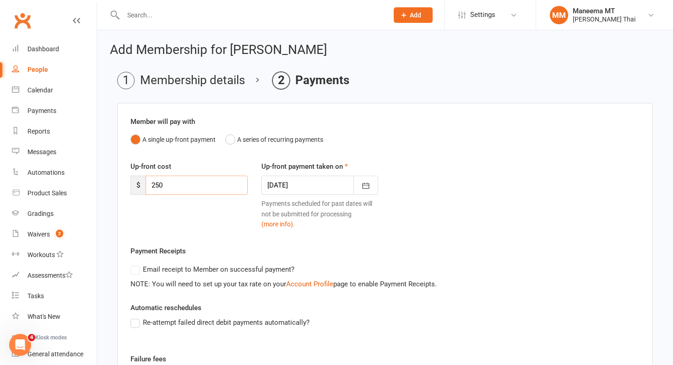
click at [181, 189] on input "250" at bounding box center [197, 185] width 102 height 19
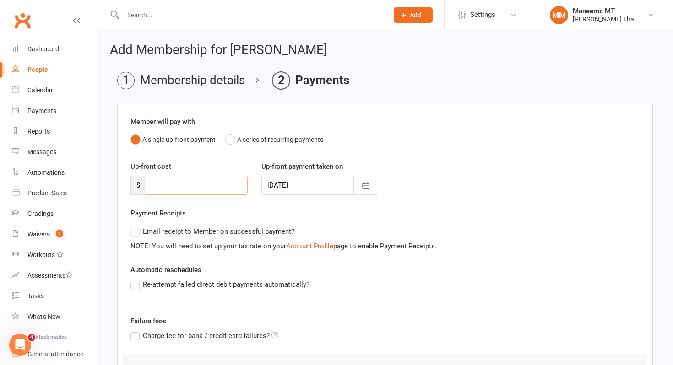
scroll to position [97, 0]
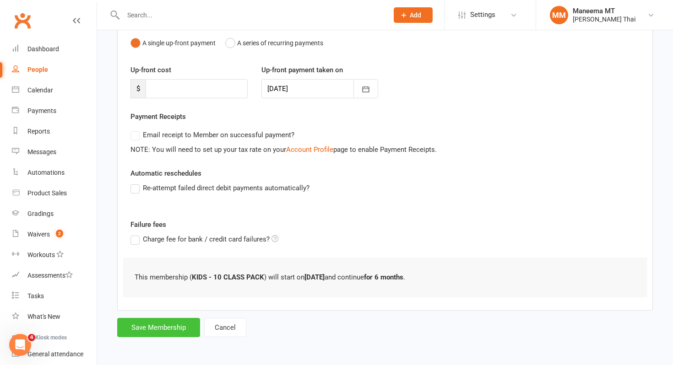
click at [158, 322] on button "Save Membership" at bounding box center [158, 327] width 83 height 19
type input "0"
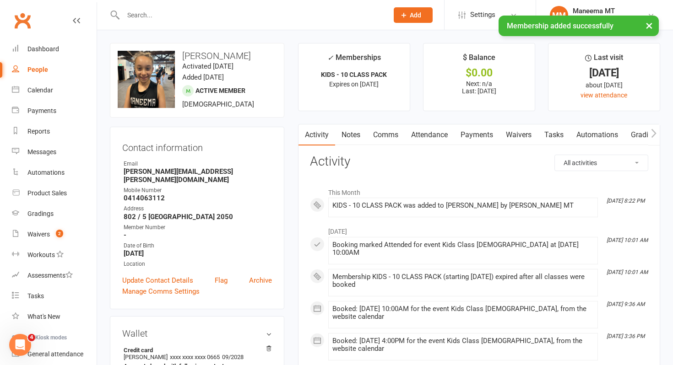
click at [470, 135] on link "Payments" at bounding box center [476, 134] width 45 height 21
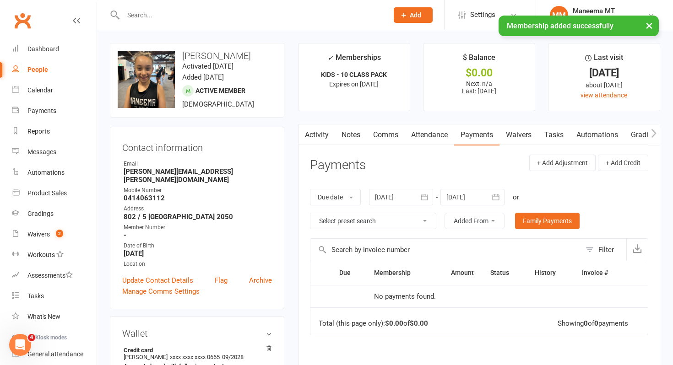
click at [415, 200] on div at bounding box center [401, 197] width 64 height 16
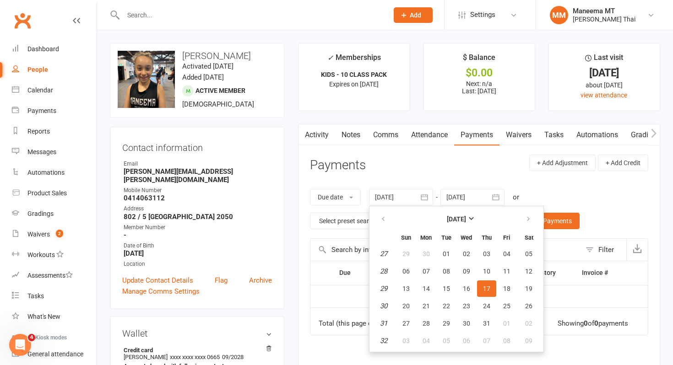
click at [494, 172] on header "Payments + Add Adjustment + Add Credit" at bounding box center [479, 167] width 338 height 25
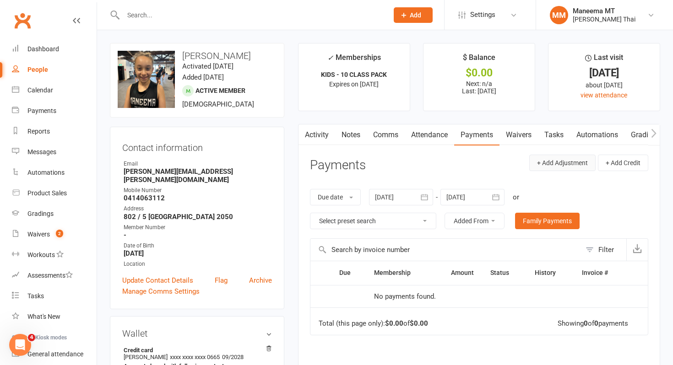
click at [553, 162] on button "+ Add Adjustment" at bounding box center [562, 163] width 66 height 16
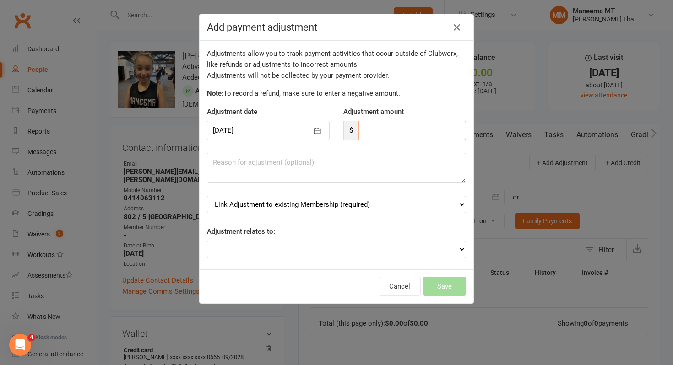
click at [364, 130] on input "number" at bounding box center [412, 130] width 108 height 19
type input "250"
click at [316, 126] on icon "button" at bounding box center [317, 130] width 9 height 9
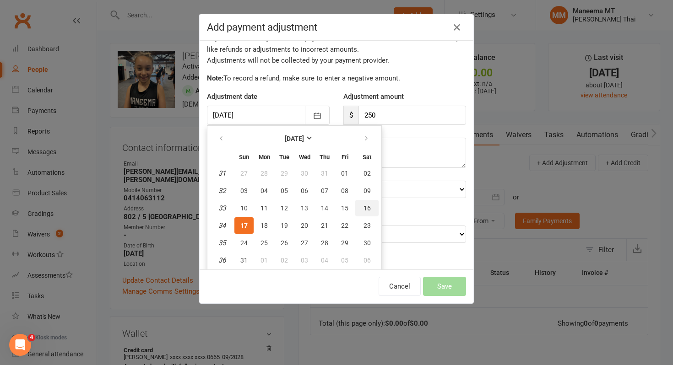
click at [359, 211] on button "16" at bounding box center [366, 208] width 23 height 16
type input "[DATE]"
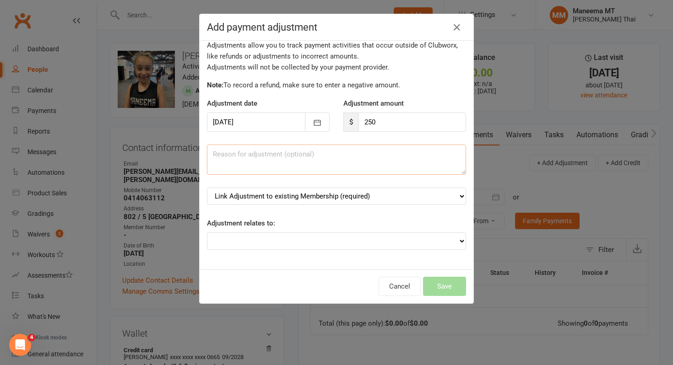
click at [347, 158] on textarea at bounding box center [336, 160] width 259 height 30
type textarea "POS"
click at [340, 194] on select "Link Adjustment to existing Membership (required) KIDS - 10 CLASS PACK (starts:…" at bounding box center [336, 196] width 259 height 17
select select "0"
click at [336, 244] on select "Adjustment for an Autopayment Cash adjustment POS Sale adjustment Other adjustm…" at bounding box center [336, 240] width 259 height 17
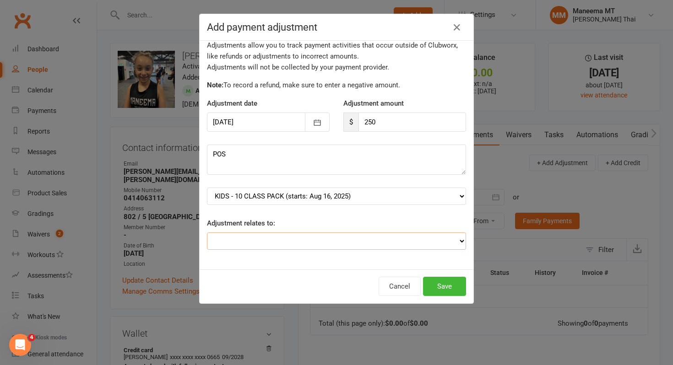
select select "2"
click at [442, 291] on button "Save" at bounding box center [444, 286] width 43 height 19
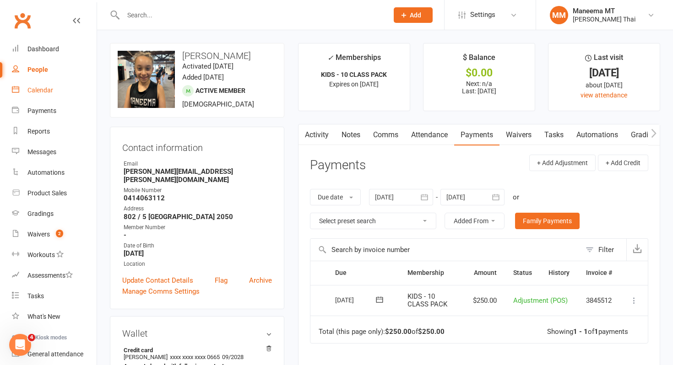
click at [42, 97] on link "Calendar" at bounding box center [54, 90] width 85 height 21
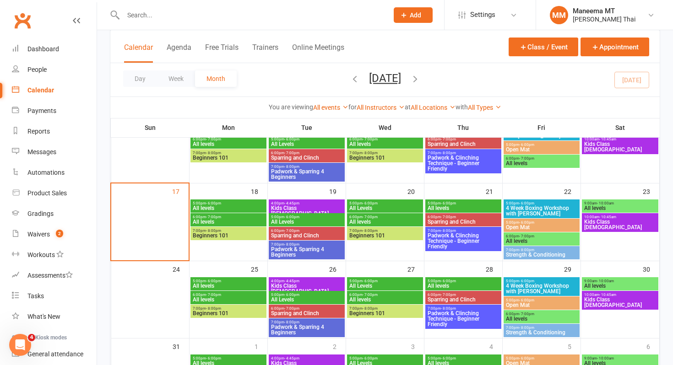
scroll to position [141, 0]
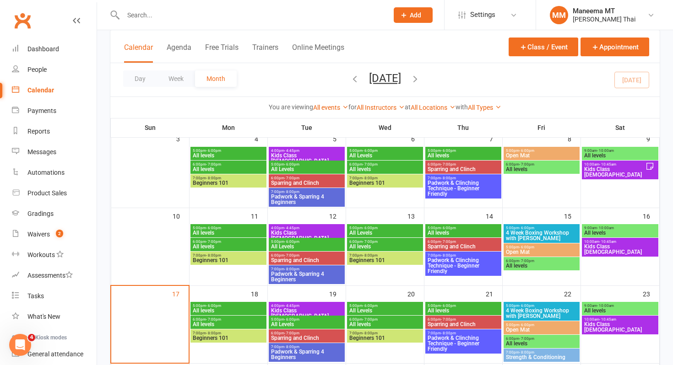
click at [596, 246] on span "Kids Class [DEMOGRAPHIC_DATA]" at bounding box center [619, 249] width 73 height 11
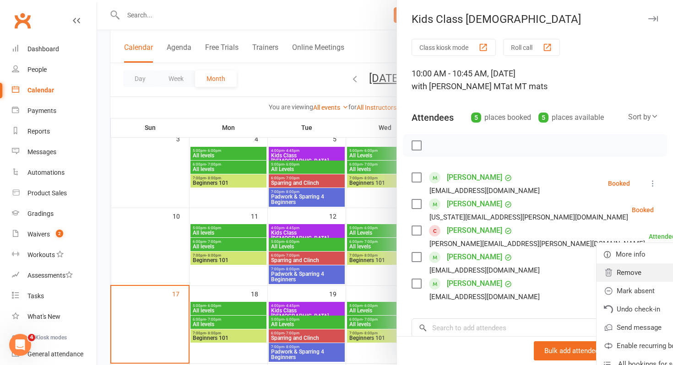
click at [608, 269] on link "Remove" at bounding box center [649, 273] width 107 height 18
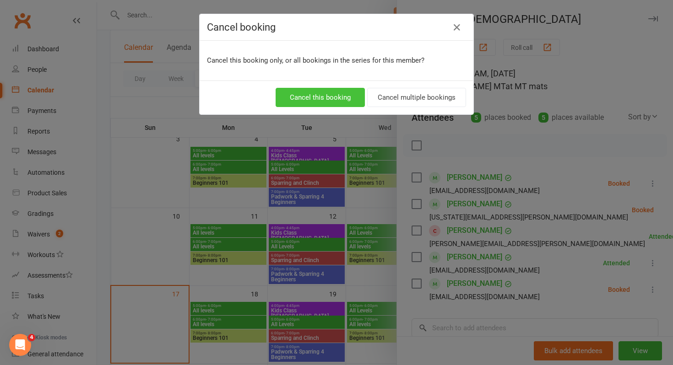
click at [331, 98] on button "Cancel this booking" at bounding box center [319, 97] width 89 height 19
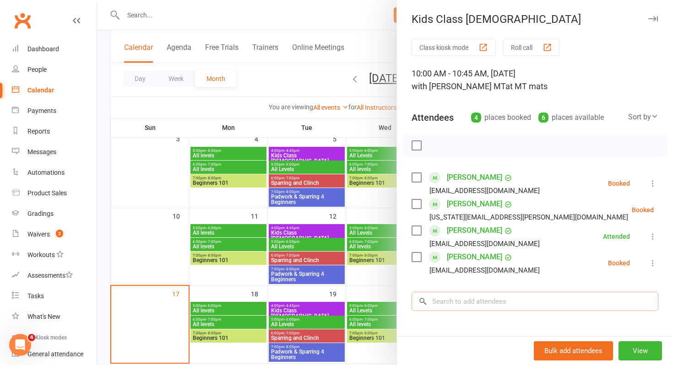
click at [518, 301] on input "search" at bounding box center [534, 301] width 247 height 19
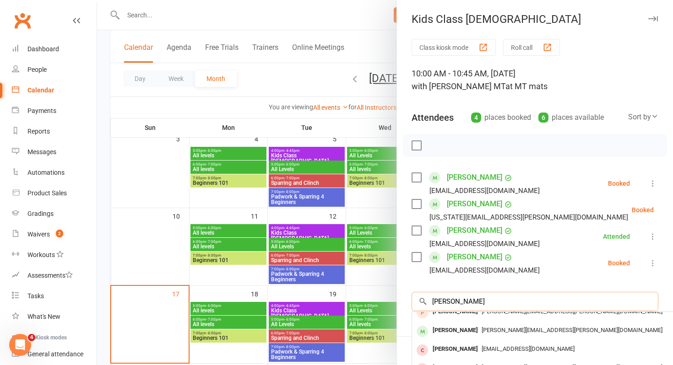
scroll to position [50, 0]
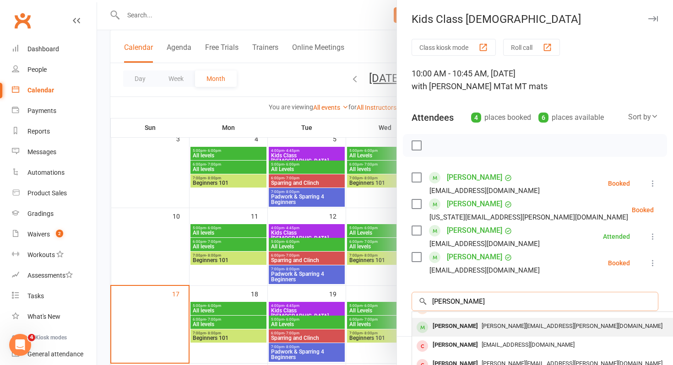
type input "[PERSON_NAME]"
click at [513, 324] on span "[PERSON_NAME][EMAIL_ADDRESS][PERSON_NAME][DOMAIN_NAME]" at bounding box center [571, 326] width 181 height 7
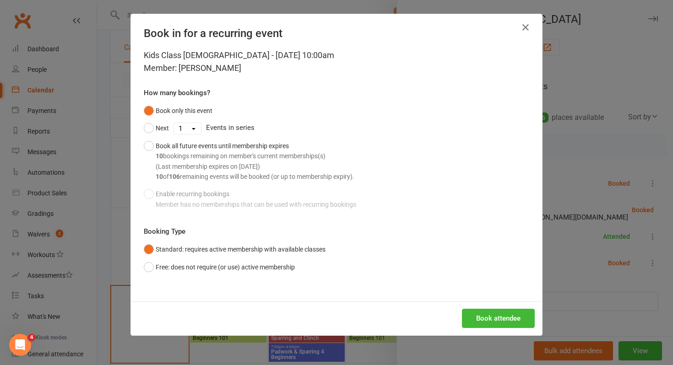
click at [504, 294] on div "Kids Class [DEMOGRAPHIC_DATA] - [DATE] 10:00am Member: [PERSON_NAME] How many b…" at bounding box center [336, 175] width 411 height 253
click at [502, 314] on button "Book attendee" at bounding box center [498, 318] width 73 height 19
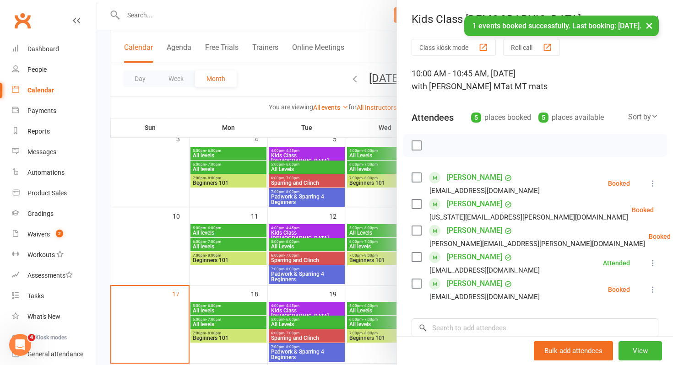
click at [416, 141] on label at bounding box center [415, 145] width 9 height 9
click at [434, 151] on button "button" at bounding box center [437, 146] width 16 height 16
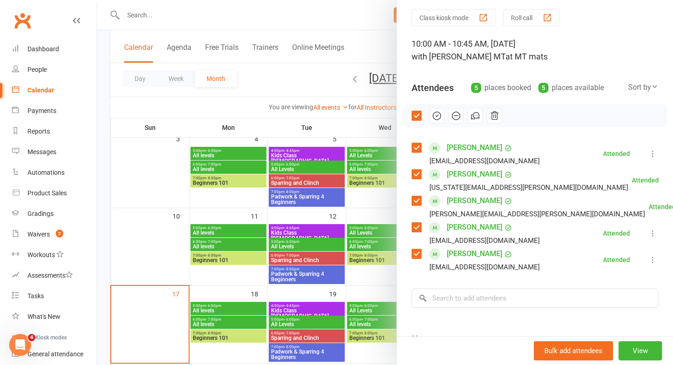
scroll to position [30, 0]
click at [463, 302] on input "search" at bounding box center [534, 297] width 247 height 19
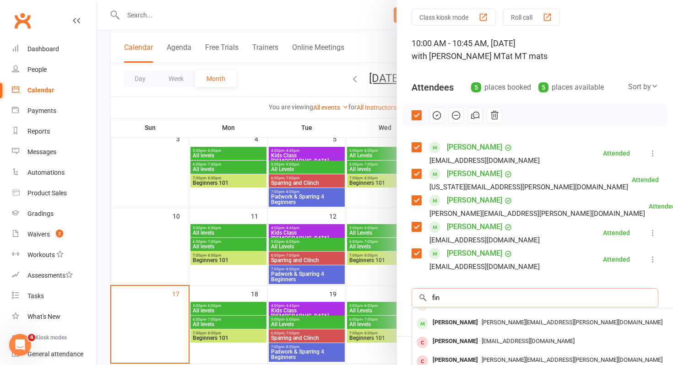
scroll to position [0, 0]
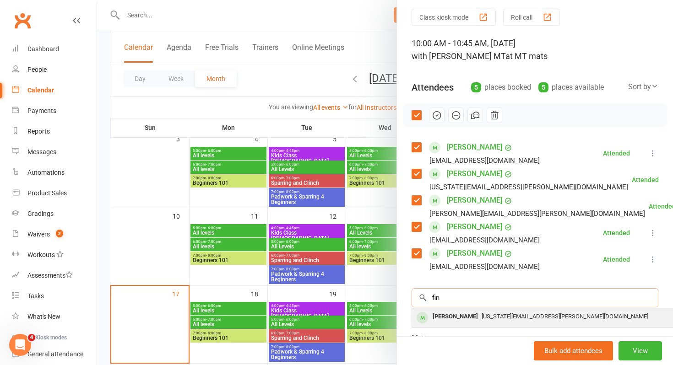
type input "fin"
click at [462, 316] on div "[PERSON_NAME]" at bounding box center [455, 316] width 53 height 13
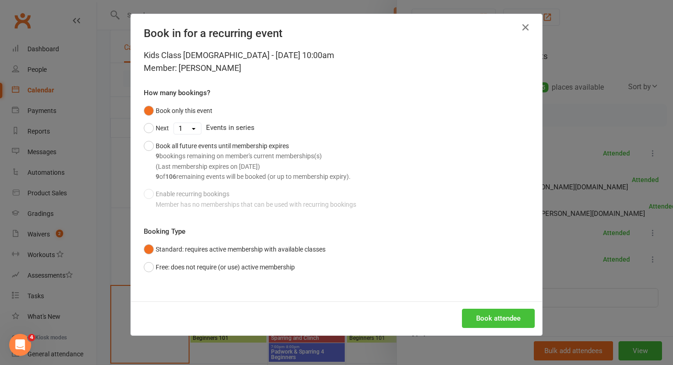
click at [472, 319] on button "Book attendee" at bounding box center [498, 318] width 73 height 19
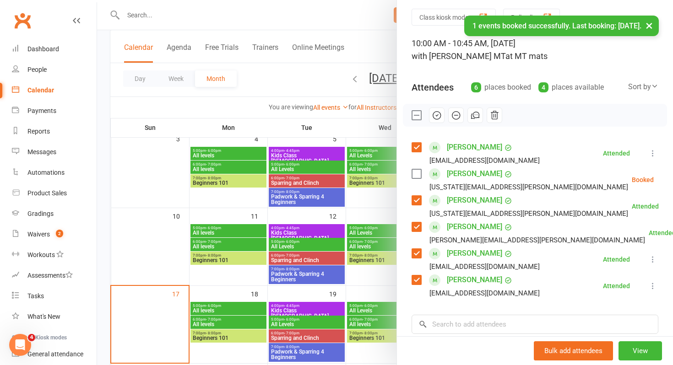
click at [671, 184] on button at bounding box center [676, 179] width 11 height 11
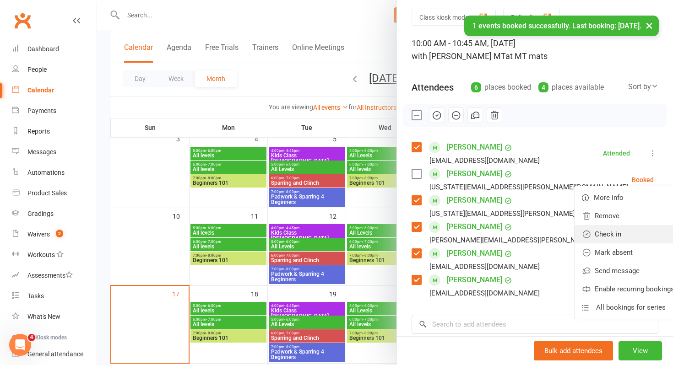
click at [609, 230] on link "Check in" at bounding box center [627, 234] width 107 height 18
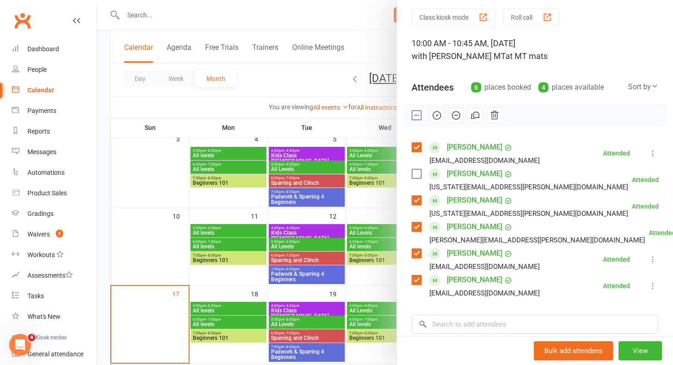
scroll to position [53, 0]
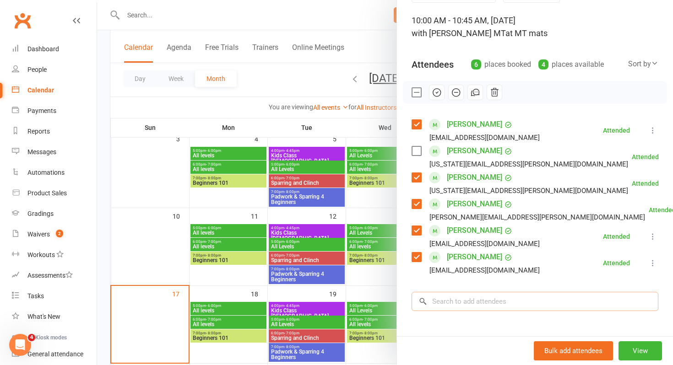
click at [458, 299] on input "search" at bounding box center [534, 301] width 247 height 19
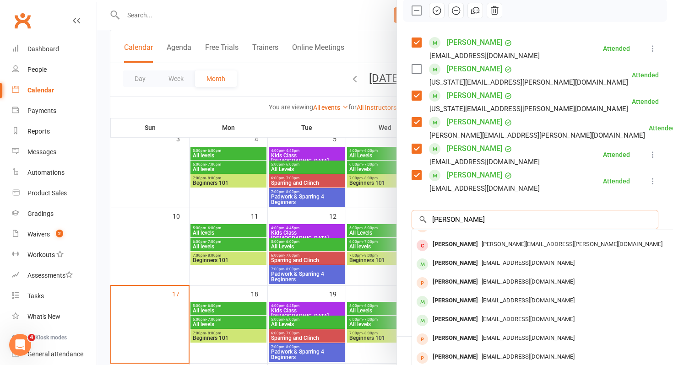
scroll to position [157, 0]
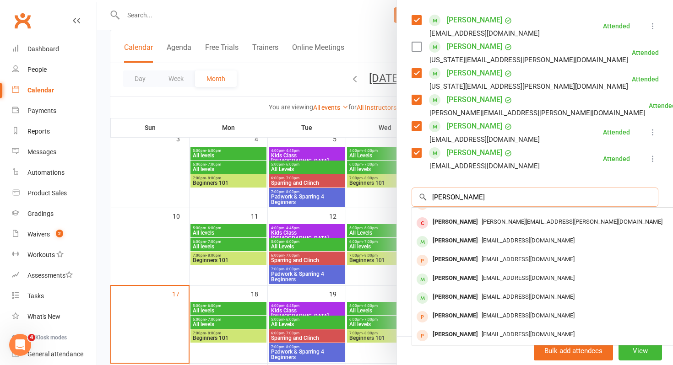
click at [478, 199] on input "[PERSON_NAME]" at bounding box center [534, 197] width 247 height 19
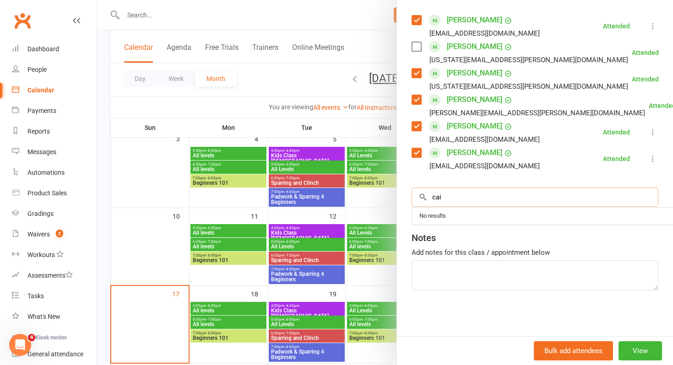
click at [474, 199] on input "cai" at bounding box center [534, 197] width 247 height 19
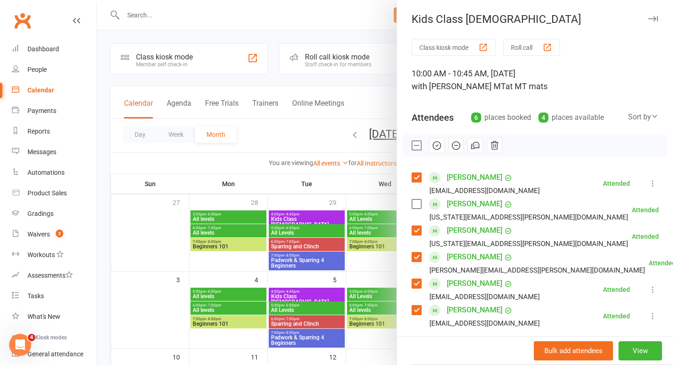
type input "[PERSON_NAME]"
click at [345, 108] on div at bounding box center [385, 182] width 576 height 365
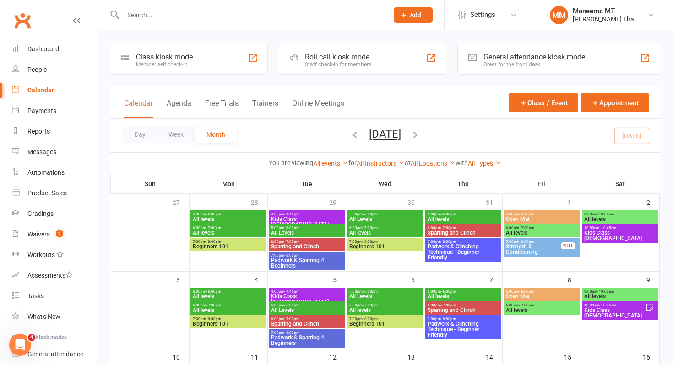
click at [179, 13] on input "text" at bounding box center [250, 15] width 261 height 13
type input "c"
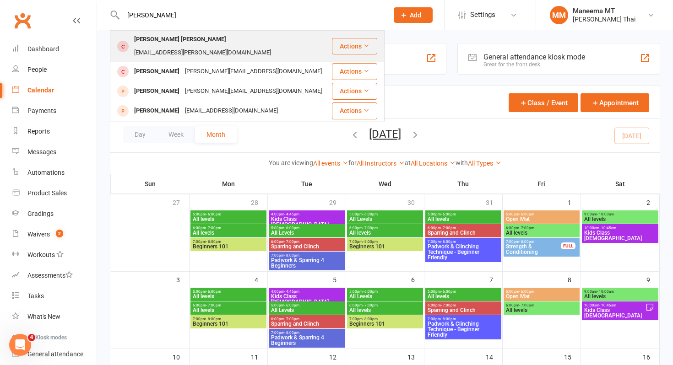
type input "[PERSON_NAME]"
click at [176, 46] on div "[EMAIL_ADDRESS][PERSON_NAME][DOMAIN_NAME]" at bounding box center [202, 52] width 142 height 13
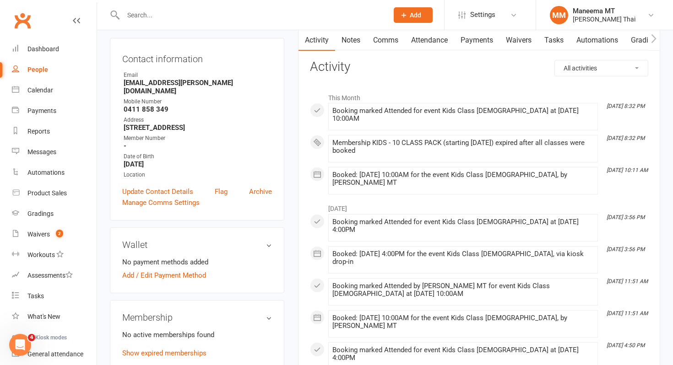
scroll to position [132, 0]
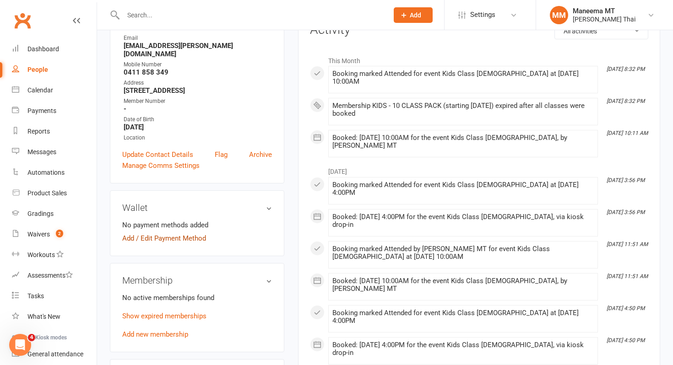
click at [168, 233] on link "Add / Edit Payment Method" at bounding box center [164, 238] width 84 height 11
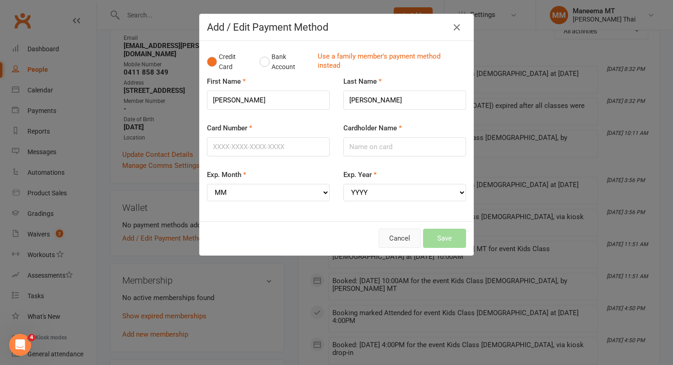
click at [405, 238] on button "Cancel" at bounding box center [399, 238] width 42 height 19
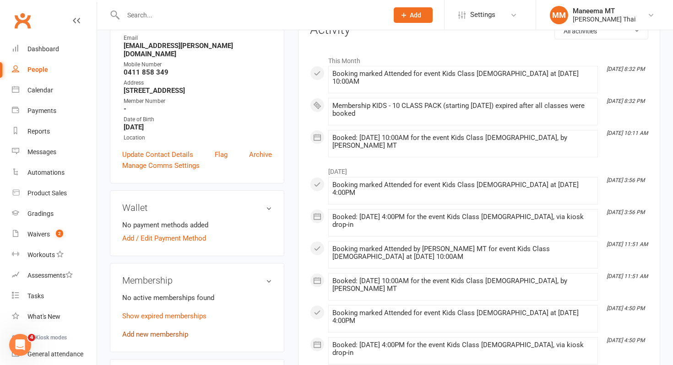
click at [166, 330] on link "Add new membership" at bounding box center [155, 334] width 66 height 8
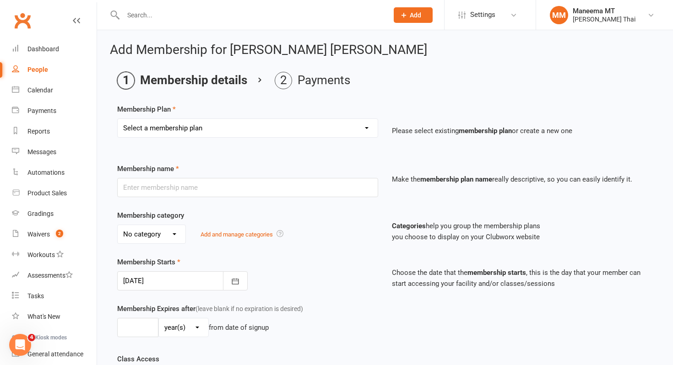
click at [209, 129] on select "Select a membership plan Create new Membership Plan Z_Opening Offer - Ongoing U…" at bounding box center [248, 128] width 260 height 18
select select "8"
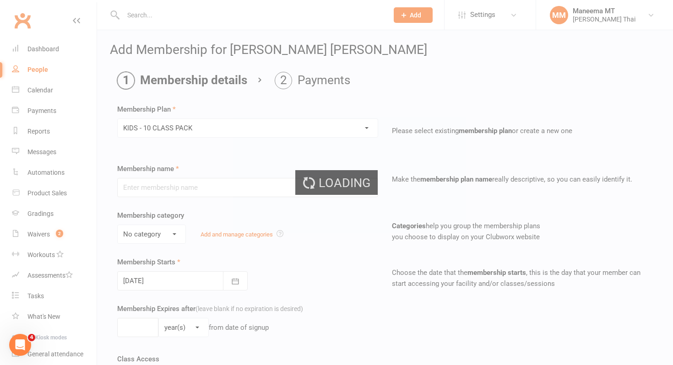
type input "KIDS - 10 CLASS PACK"
select select "2"
type input "6"
select select "2"
type input "10"
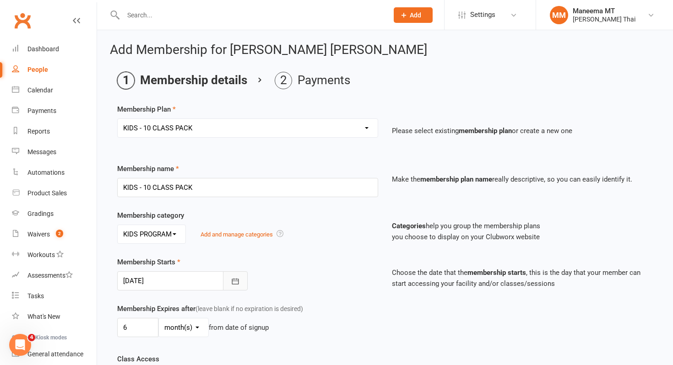
click at [233, 286] on icon "button" at bounding box center [235, 281] width 9 height 9
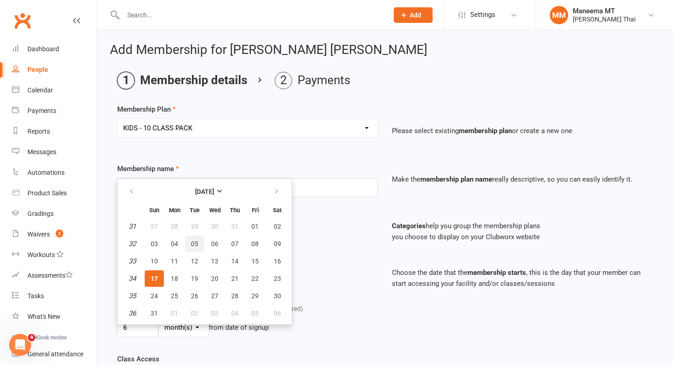
click at [191, 251] on button "05" at bounding box center [194, 244] width 19 height 16
type input "[DATE]"
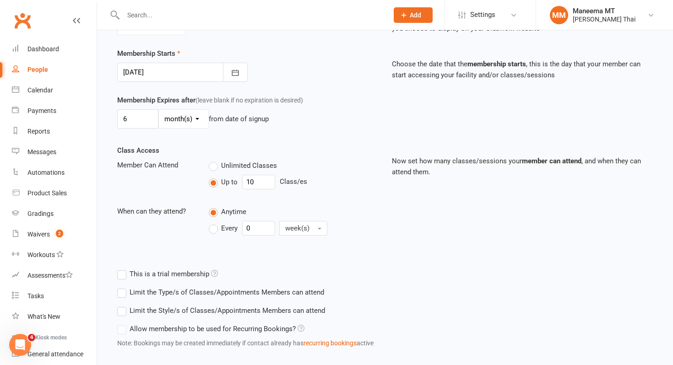
scroll to position [259, 0]
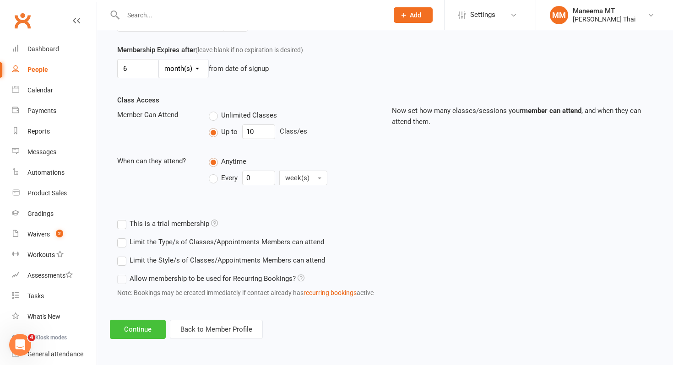
click at [149, 329] on button "Continue" at bounding box center [138, 329] width 56 height 19
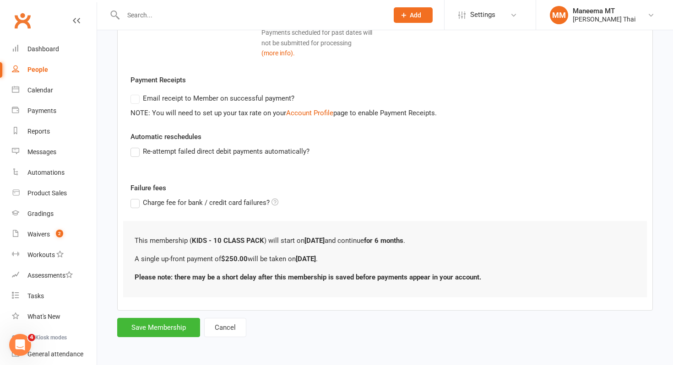
scroll to position [0, 0]
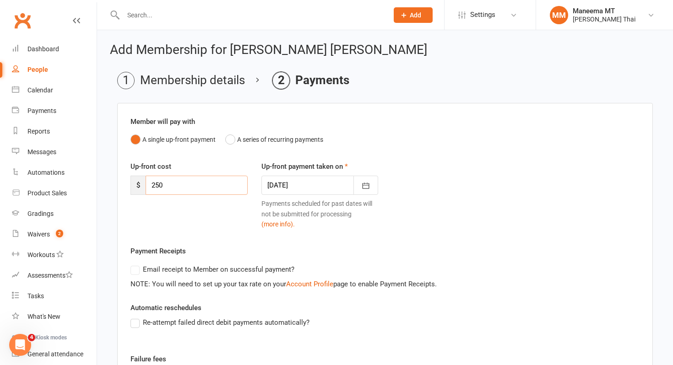
click at [182, 191] on input "250" at bounding box center [197, 185] width 102 height 19
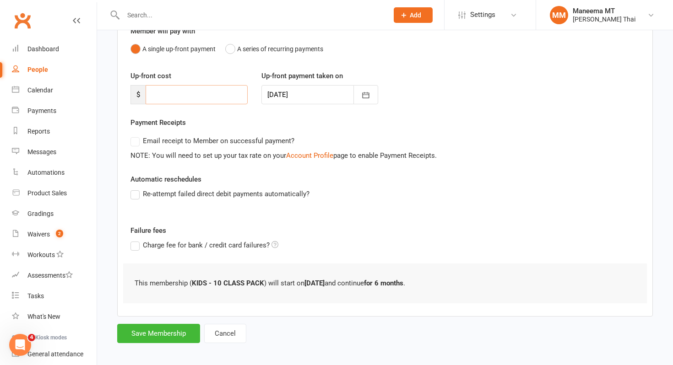
scroll to position [97, 0]
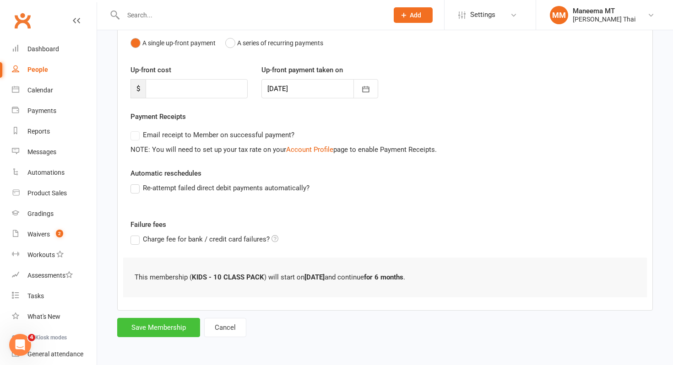
click at [166, 334] on button "Save Membership" at bounding box center [158, 327] width 83 height 19
type input "0"
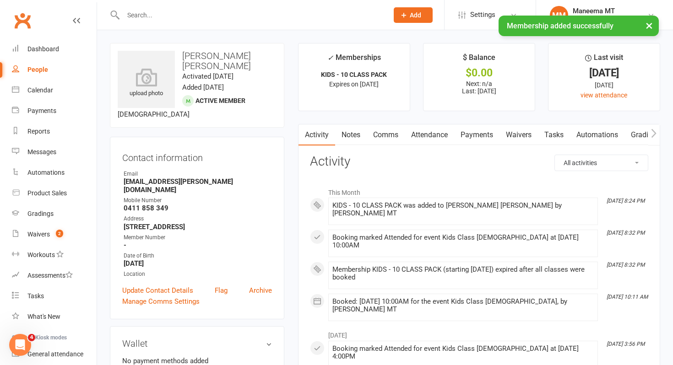
click at [487, 133] on link "Payments" at bounding box center [476, 134] width 45 height 21
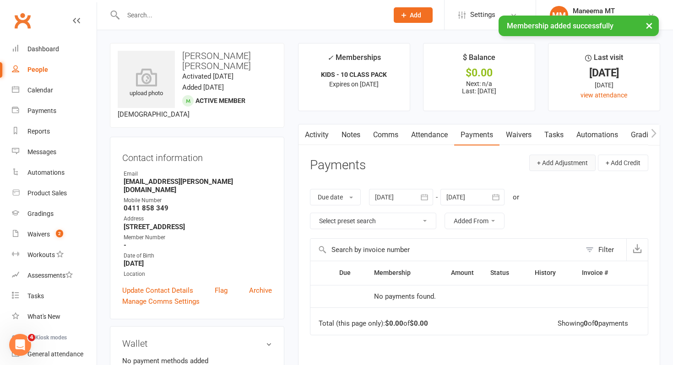
click at [548, 165] on button "+ Add Adjustment" at bounding box center [562, 163] width 66 height 16
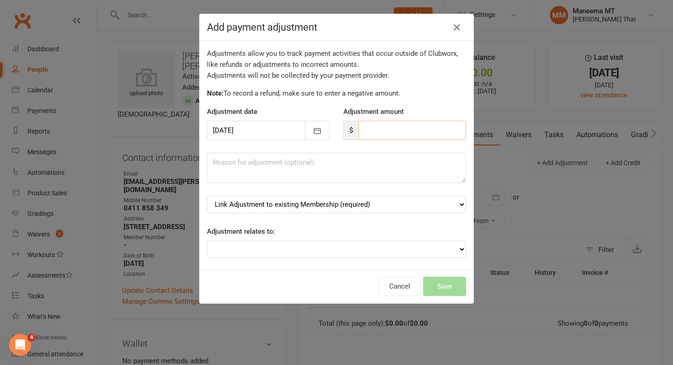
click at [422, 126] on input "number" at bounding box center [412, 130] width 108 height 19
type input "250"
click at [316, 127] on icon "button" at bounding box center [317, 130] width 9 height 9
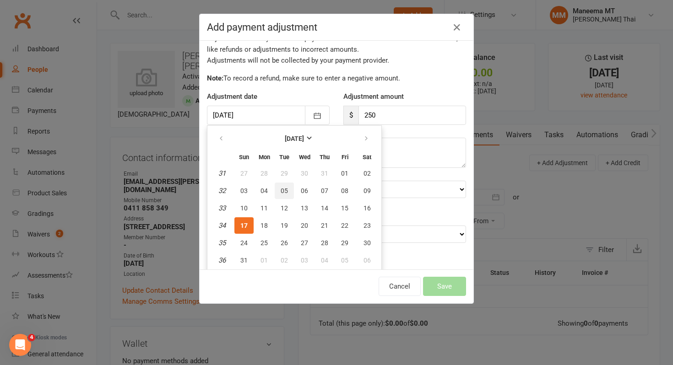
click at [283, 193] on span "05" at bounding box center [283, 190] width 7 height 7
type input "[DATE]"
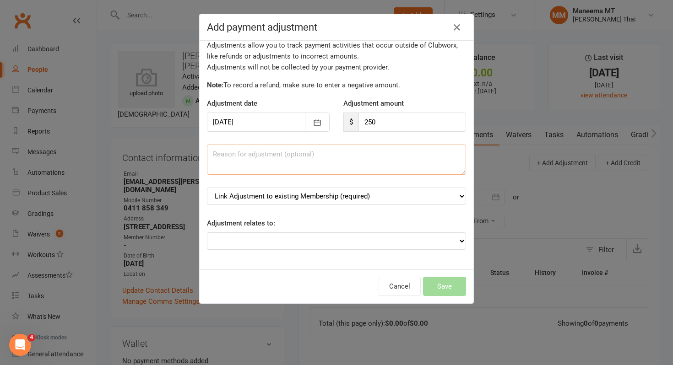
click at [283, 159] on textarea at bounding box center [336, 160] width 259 height 30
type textarea "POS"
click at [288, 202] on select "Link Adjustment to existing Membership (required) KIDS - 10 CLASS PACK (starts:…" at bounding box center [336, 196] width 259 height 17
select select "0"
click at [278, 243] on select "Adjustment for an Autopayment Cash adjustment POS Sale adjustment Other adjustm…" at bounding box center [336, 240] width 259 height 17
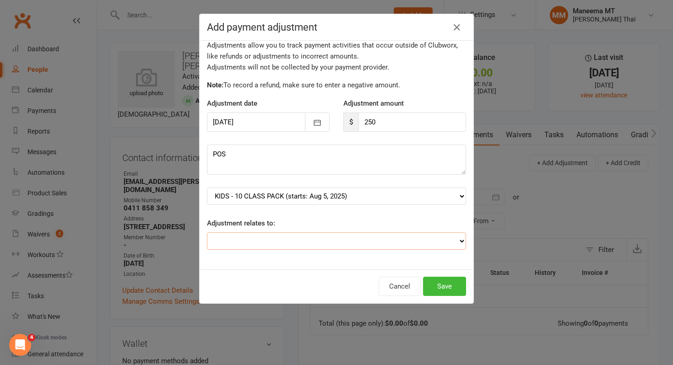
select select "2"
click at [449, 286] on button "Save" at bounding box center [444, 286] width 43 height 19
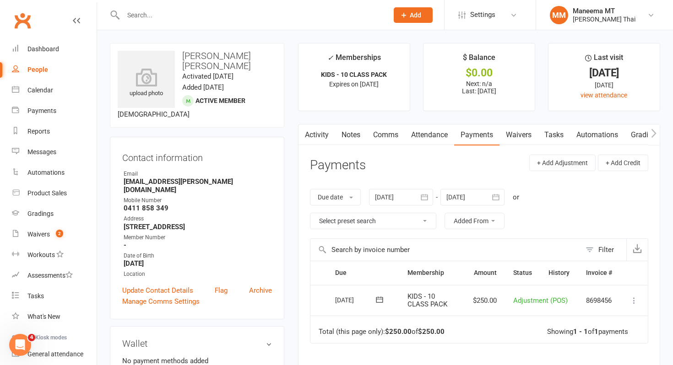
click at [345, 134] on link "Notes" at bounding box center [351, 134] width 32 height 21
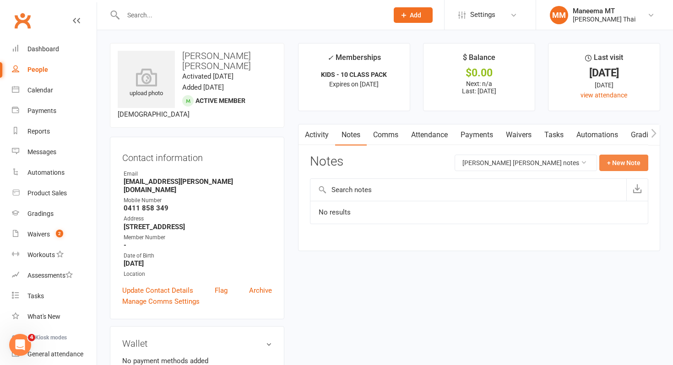
click at [619, 162] on button "+ New Note" at bounding box center [623, 163] width 49 height 16
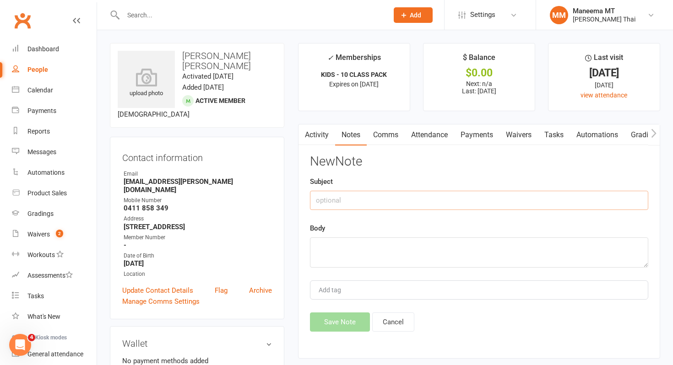
click at [525, 194] on input "text" at bounding box center [479, 200] width 338 height 19
type input "Payment"
type textarea "Taken by Pong - $250"
click at [347, 324] on button "Save Note" at bounding box center [340, 322] width 60 height 19
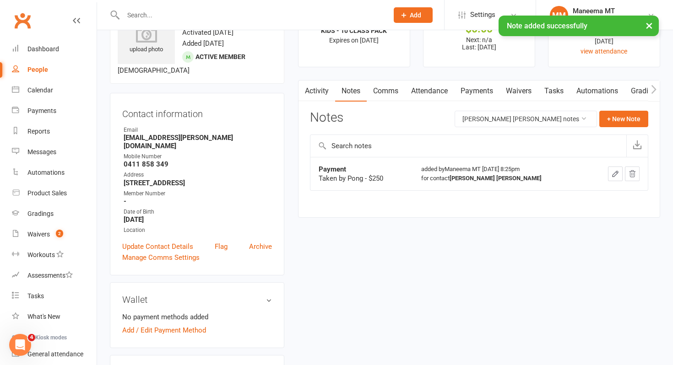
scroll to position [123, 0]
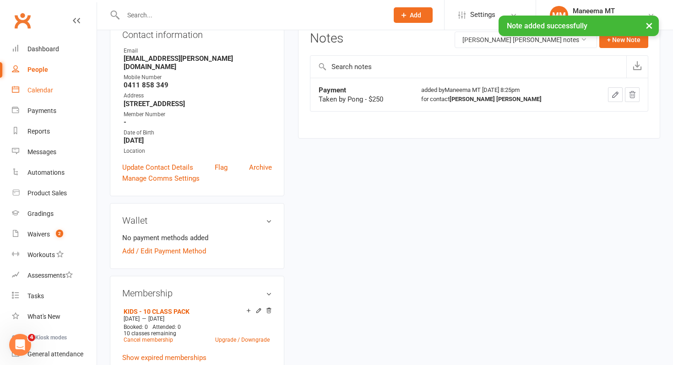
click at [45, 92] on div "Calendar" at bounding box center [40, 89] width 26 height 7
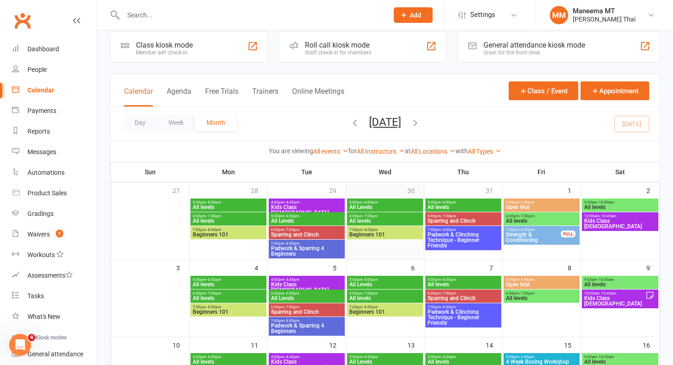
scroll to position [15, 0]
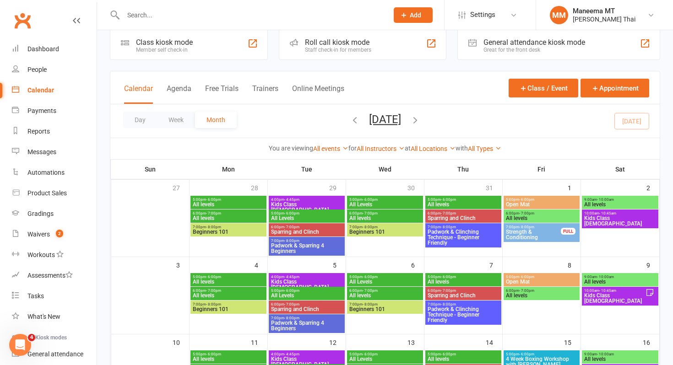
click at [318, 281] on span "Kids Class [DEMOGRAPHIC_DATA]" at bounding box center [306, 284] width 72 height 11
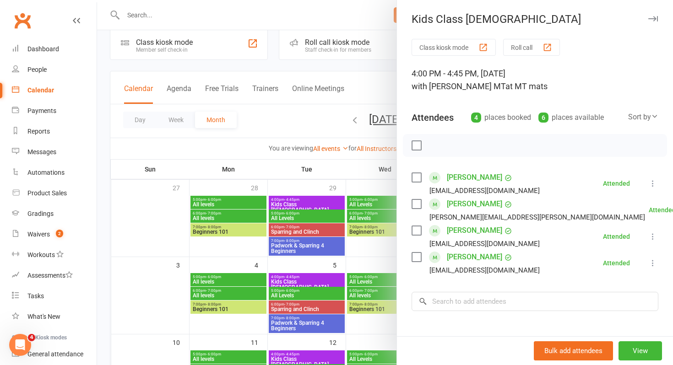
click at [309, 282] on div at bounding box center [385, 182] width 576 height 365
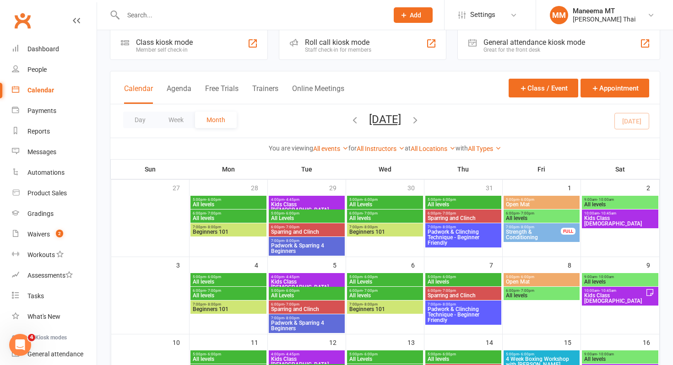
click at [309, 282] on span "Kids Class [DEMOGRAPHIC_DATA]" at bounding box center [306, 284] width 72 height 11
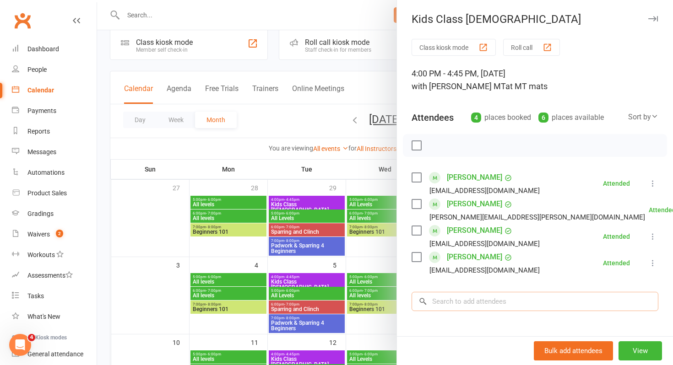
click at [458, 296] on input "search" at bounding box center [534, 301] width 247 height 19
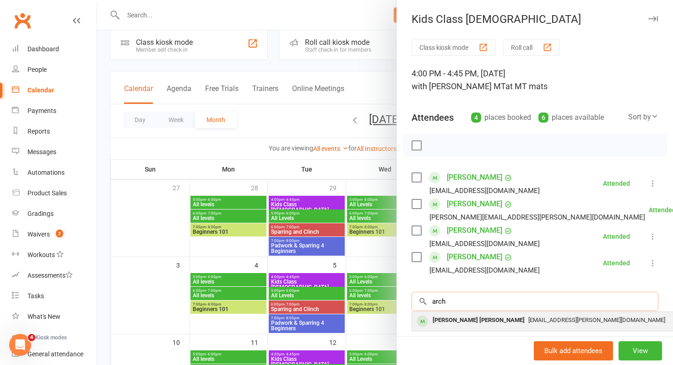
type input "arch"
click at [455, 323] on div "[PERSON_NAME] [PERSON_NAME]" at bounding box center [478, 320] width 99 height 13
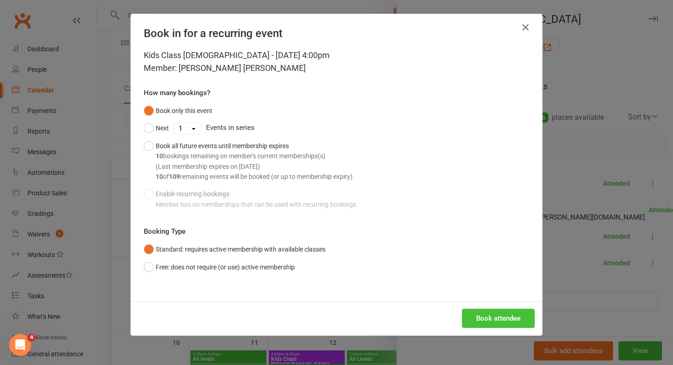
click at [479, 318] on button "Book attendee" at bounding box center [498, 318] width 73 height 19
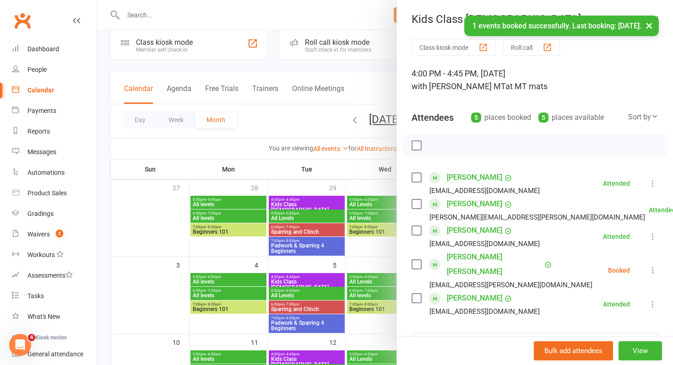
click at [651, 266] on icon at bounding box center [652, 270] width 9 height 9
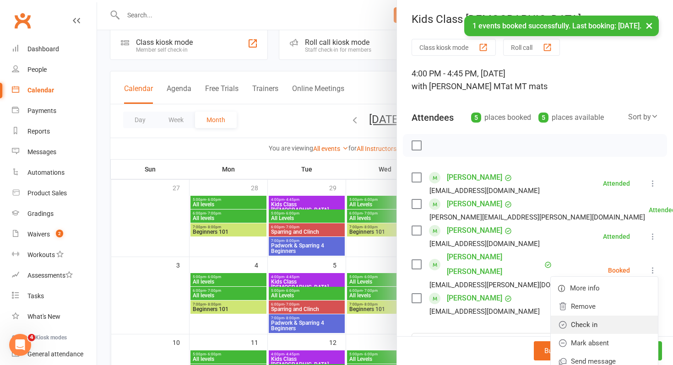
click at [598, 321] on link "Check in" at bounding box center [603, 325] width 107 height 18
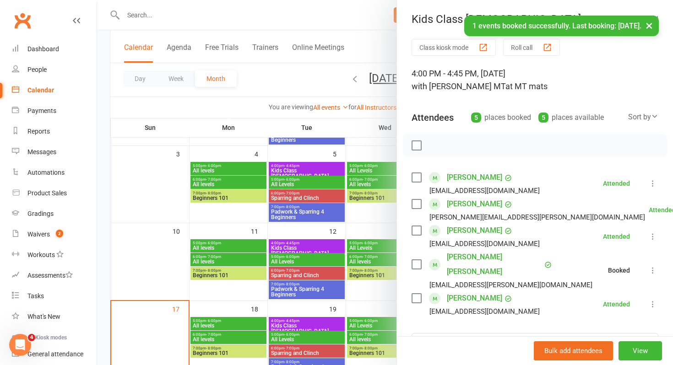
scroll to position [150, 0]
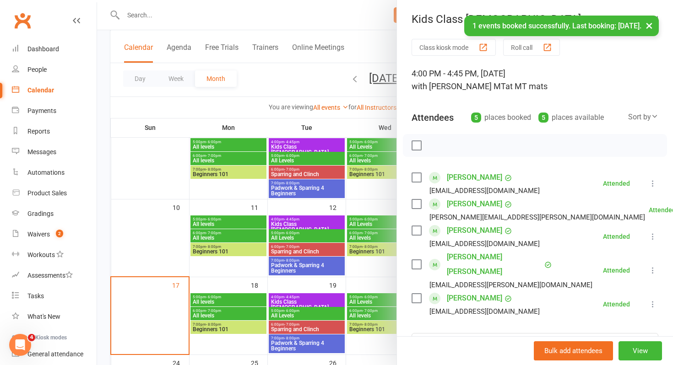
click at [304, 220] on div at bounding box center [385, 182] width 576 height 365
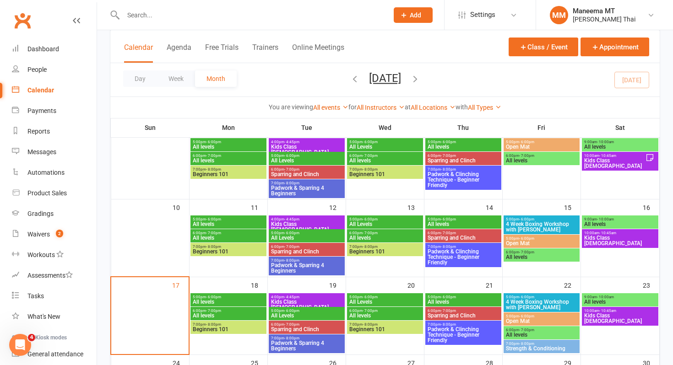
click at [297, 222] on span "Kids Class [DEMOGRAPHIC_DATA]" at bounding box center [306, 226] width 72 height 11
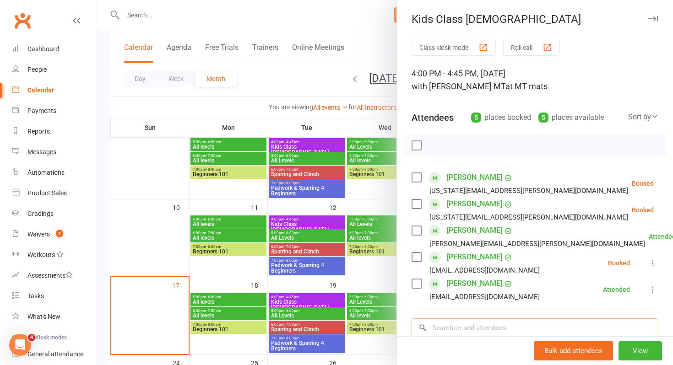
click at [493, 324] on input "search" at bounding box center [534, 327] width 247 height 19
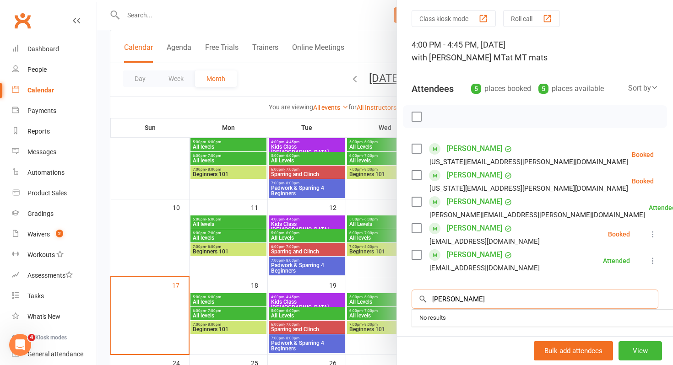
scroll to position [30, 0]
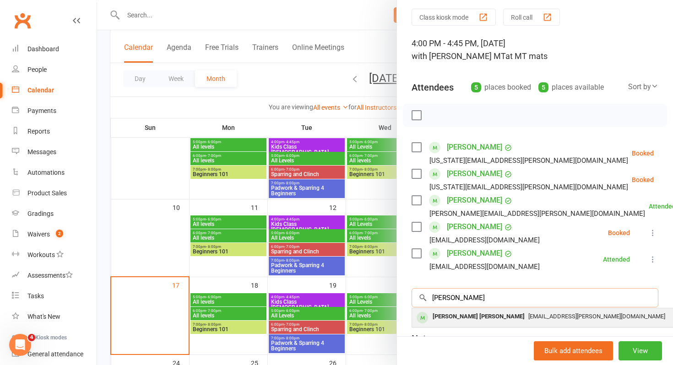
type input "[PERSON_NAME]"
click at [528, 317] on span "[EMAIL_ADDRESS][PERSON_NAME][DOMAIN_NAME]" at bounding box center [596, 316] width 137 height 7
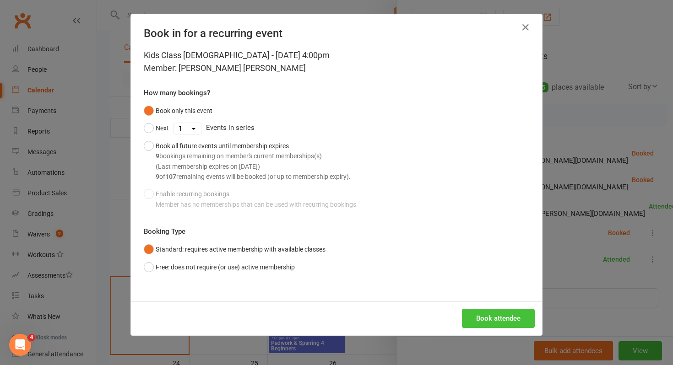
click at [486, 316] on button "Book attendee" at bounding box center [498, 318] width 73 height 19
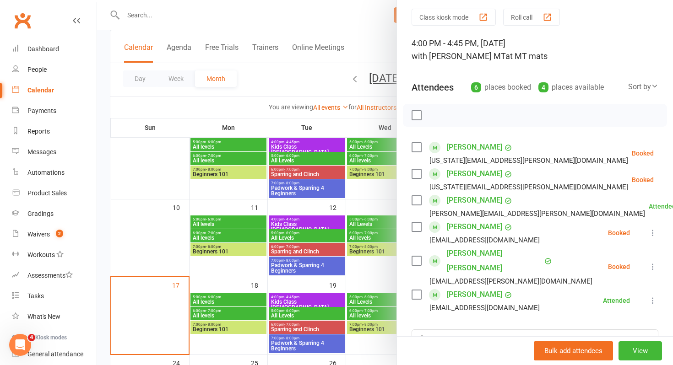
click at [414, 117] on label at bounding box center [415, 115] width 9 height 9
click at [437, 119] on icon "button" at bounding box center [436, 115] width 10 height 10
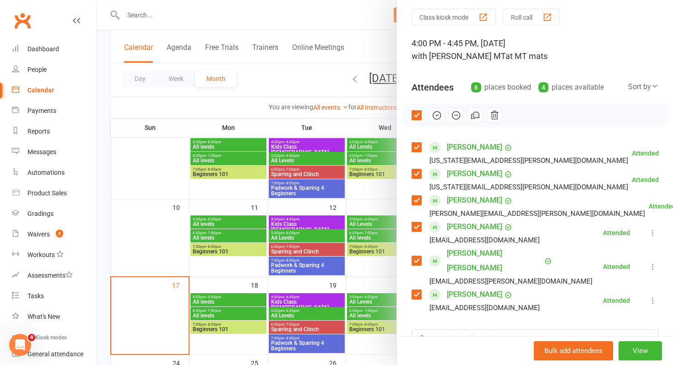
click at [382, 279] on div at bounding box center [385, 182] width 576 height 365
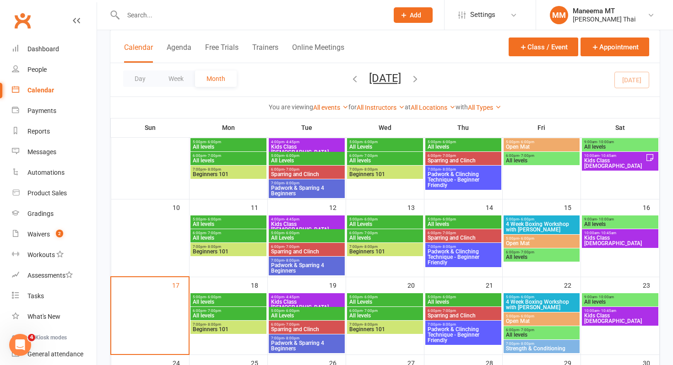
click at [593, 236] on span "Kids Class [DEMOGRAPHIC_DATA]" at bounding box center [619, 240] width 73 height 11
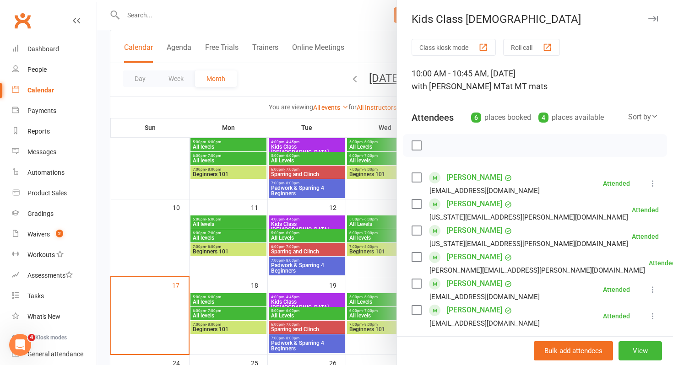
click at [369, 198] on div at bounding box center [385, 182] width 576 height 365
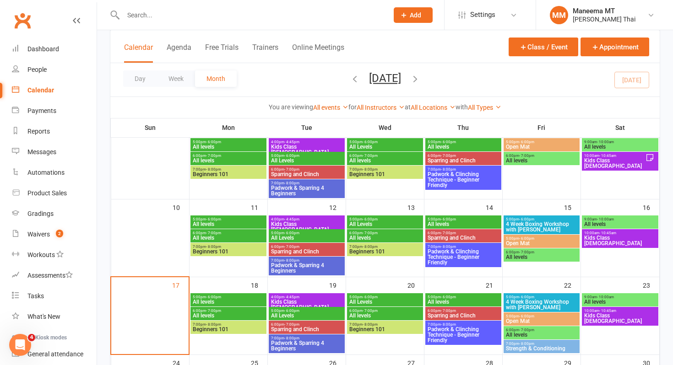
click at [298, 221] on span "Kids Class [DEMOGRAPHIC_DATA]" at bounding box center [306, 226] width 72 height 11
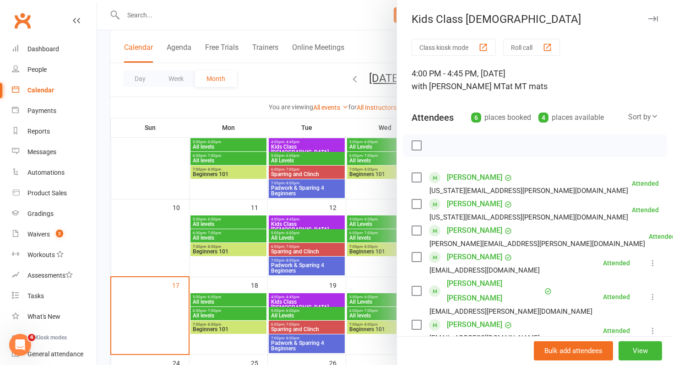
scroll to position [27, 0]
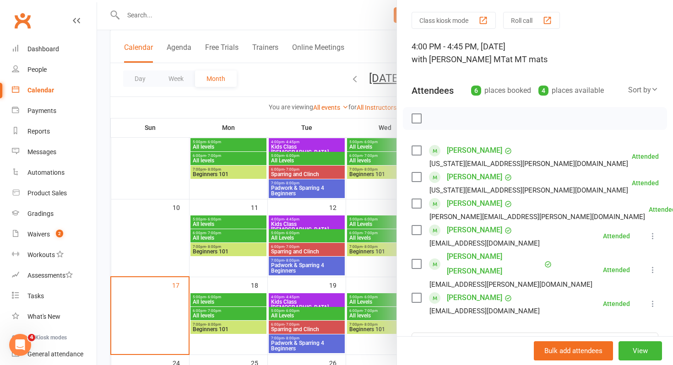
click at [459, 291] on link "[PERSON_NAME]" at bounding box center [474, 298] width 55 height 15
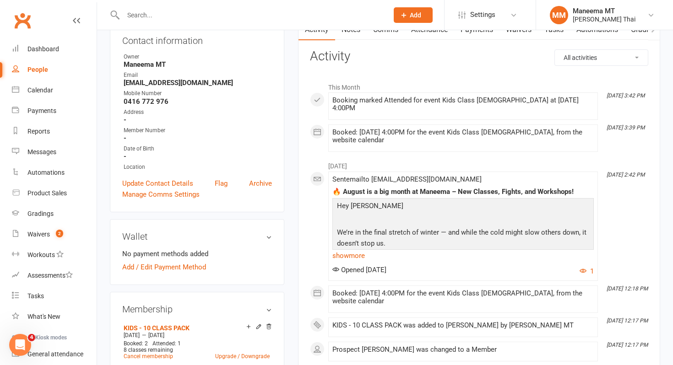
scroll to position [124, 0]
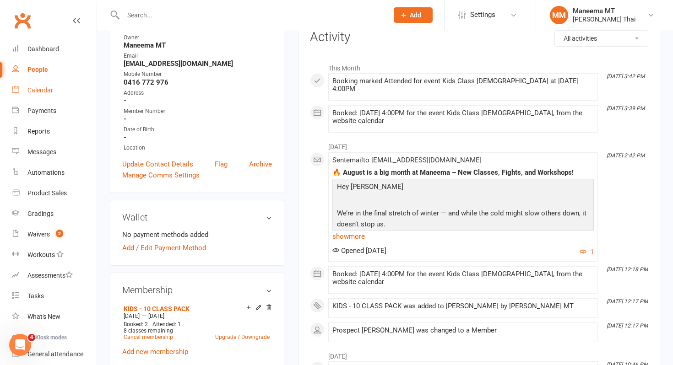
click at [62, 88] on link "Calendar" at bounding box center [54, 90] width 85 height 21
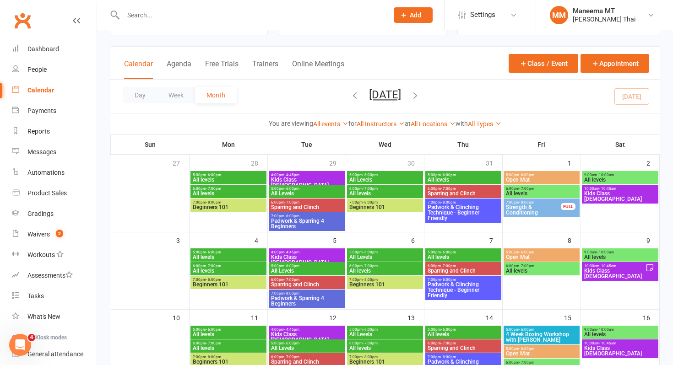
scroll to position [94, 0]
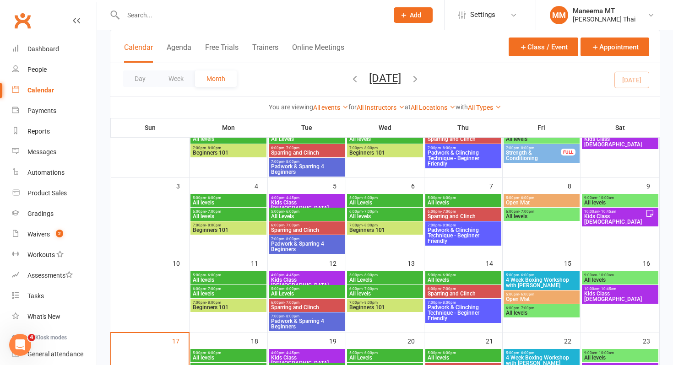
click at [601, 294] on span "Kids Class [DEMOGRAPHIC_DATA]" at bounding box center [619, 296] width 73 height 11
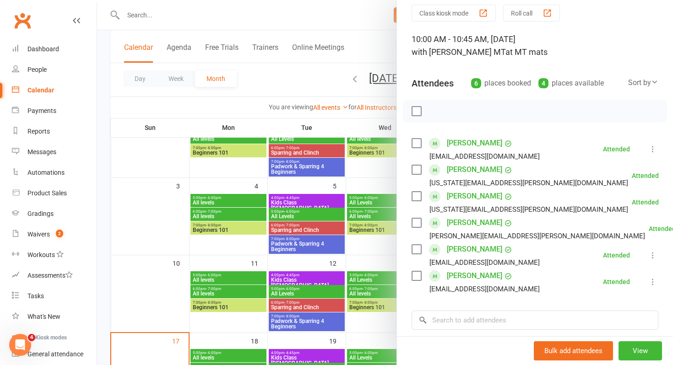
scroll to position [46, 0]
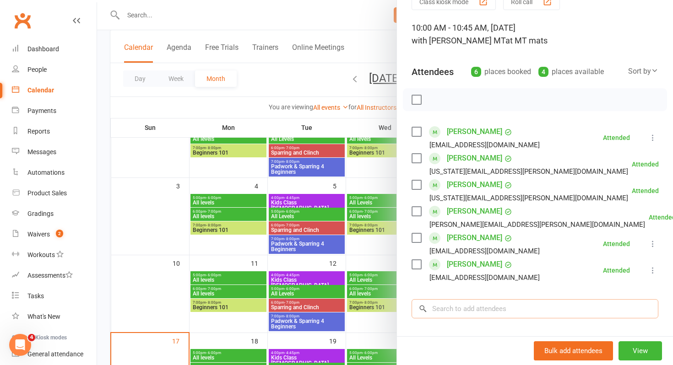
click at [482, 305] on input "search" at bounding box center [534, 308] width 247 height 19
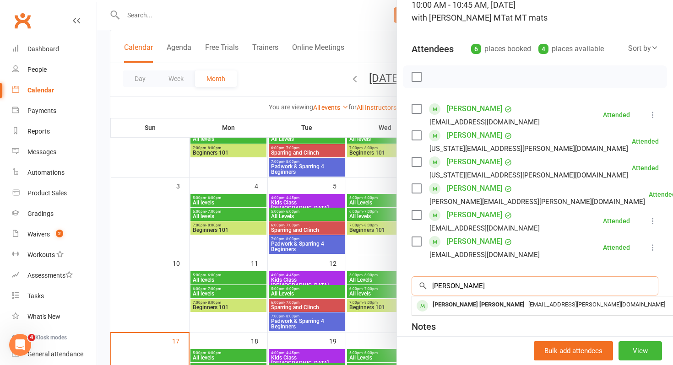
scroll to position [78, 0]
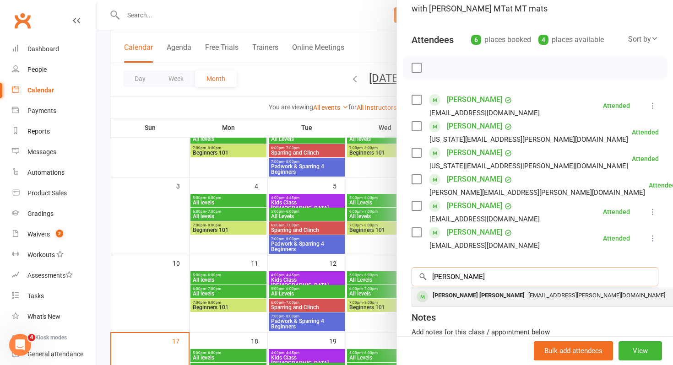
type input "[PERSON_NAME]"
click at [474, 302] on div "[EMAIL_ADDRESS][PERSON_NAME][DOMAIN_NAME]" at bounding box center [548, 295] width 266 height 13
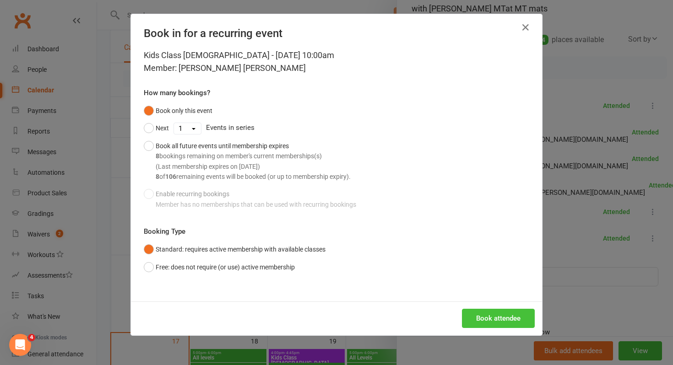
click at [485, 312] on button "Book attendee" at bounding box center [498, 318] width 73 height 19
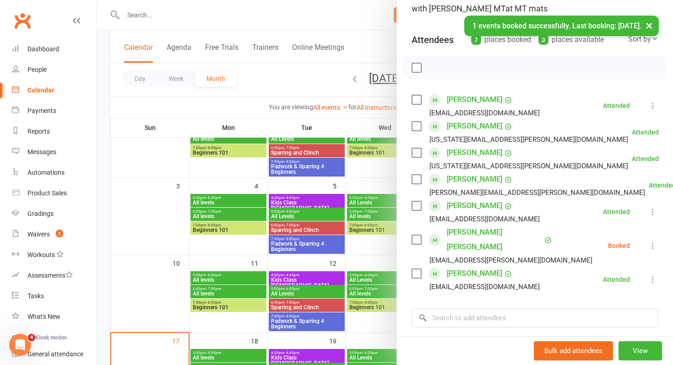
click at [653, 241] on icon at bounding box center [652, 245] width 9 height 9
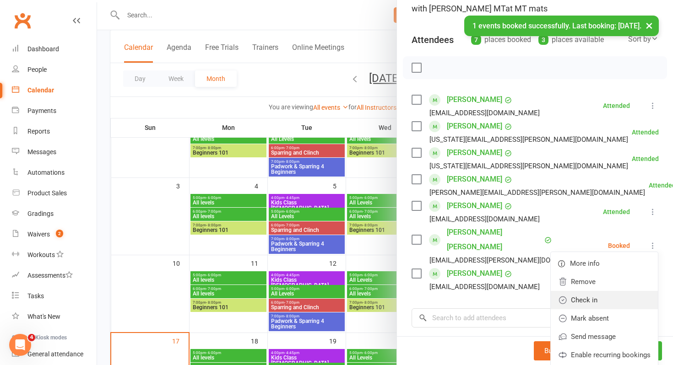
click at [596, 296] on link "Check in" at bounding box center [603, 300] width 107 height 18
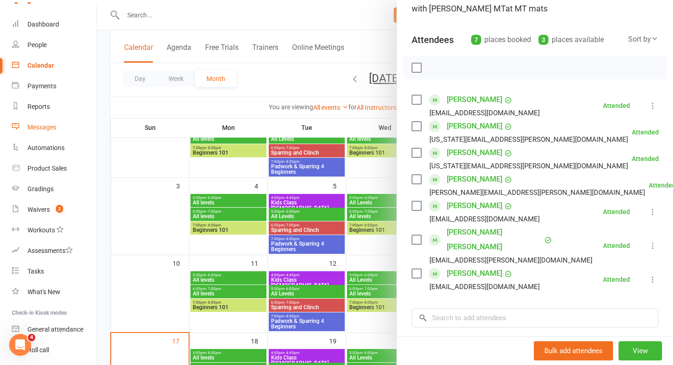
scroll to position [0, 0]
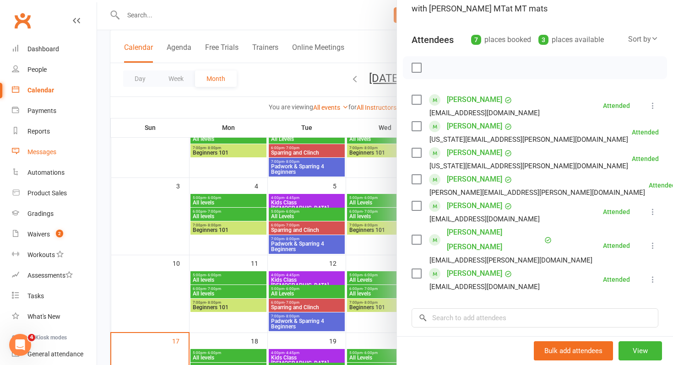
click at [45, 148] on div "Messages" at bounding box center [41, 151] width 29 height 7
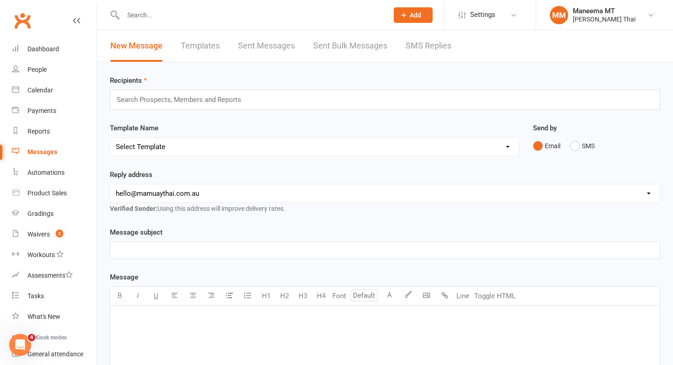
click at [203, 43] on link "Templates" at bounding box center [200, 46] width 39 height 32
select select "grid"
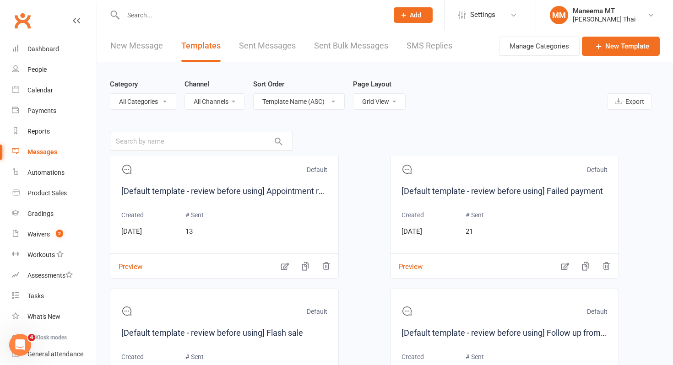
scroll to position [874, 0]
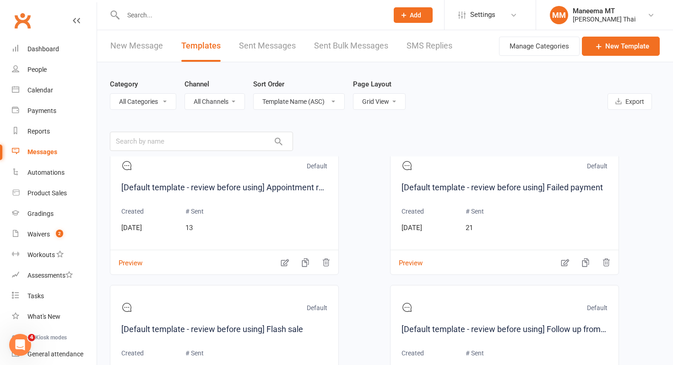
click at [219, 93] on div "All Channels Email SMS" at bounding box center [214, 101] width 60 height 16
click at [217, 102] on select "All Channels Email SMS" at bounding box center [214, 102] width 59 height 16
select select "email"
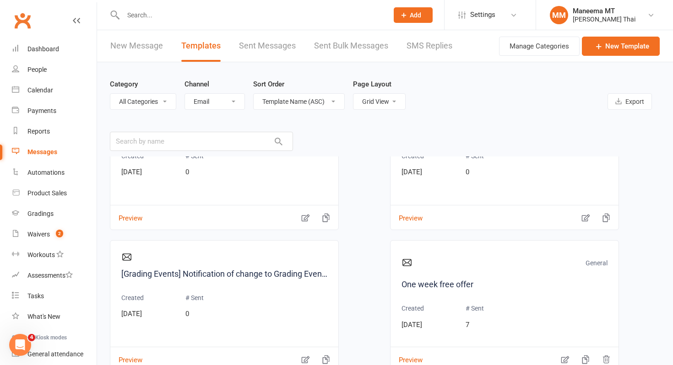
scroll to position [1371, 0]
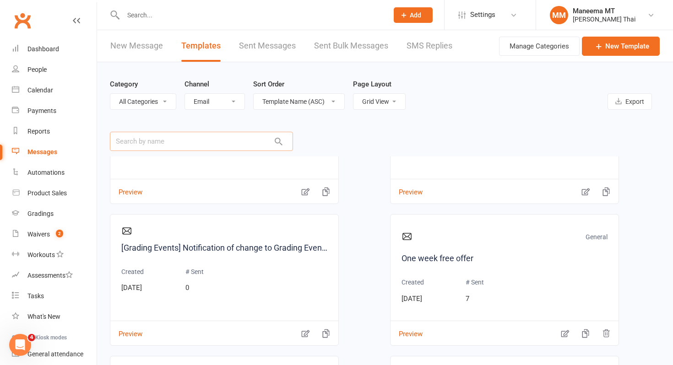
click at [174, 140] on input "text" at bounding box center [201, 141] width 183 height 19
type input "august"
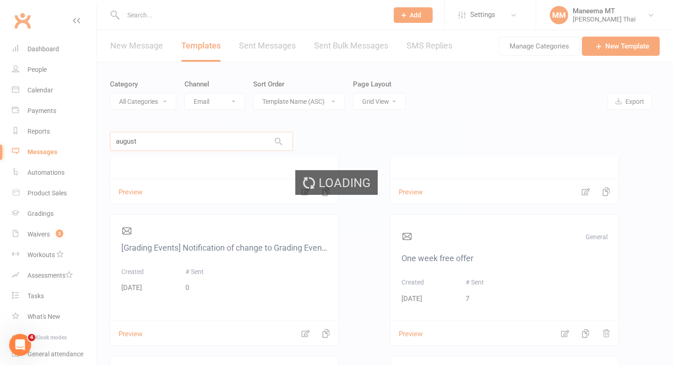
scroll to position [0, 0]
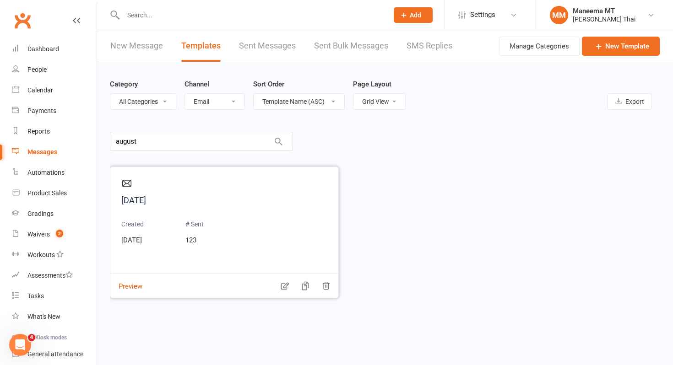
click at [132, 222] on p "Created" at bounding box center [132, 224] width 22 height 10
click at [137, 203] on link "[DATE]" at bounding box center [224, 200] width 206 height 13
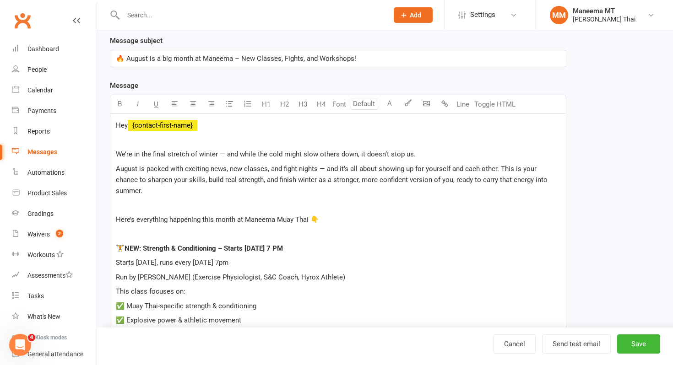
scroll to position [126, 0]
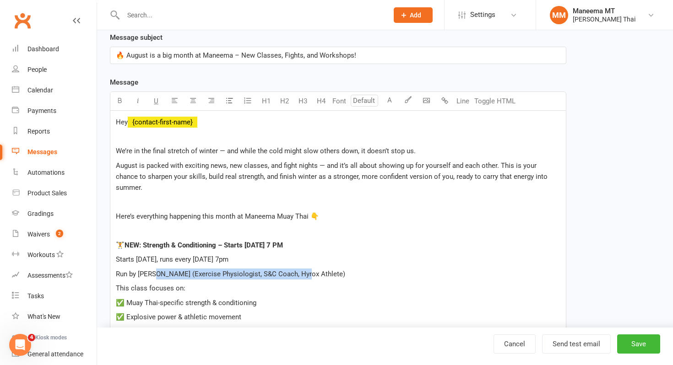
drag, startPoint x: 154, startPoint y: 263, endPoint x: 299, endPoint y: 263, distance: 145.0
click at [300, 270] on span "Run by [PERSON_NAME] (Exercise Physiologist, S&C Coach, Hyrox Athlete)" at bounding box center [230, 274] width 229 height 8
copy span "Exercise Physiologist, S&C Coach, Hyrox Athlete"
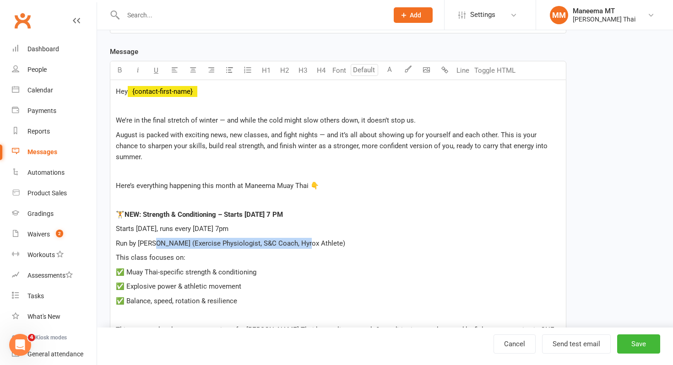
scroll to position [199, 0]
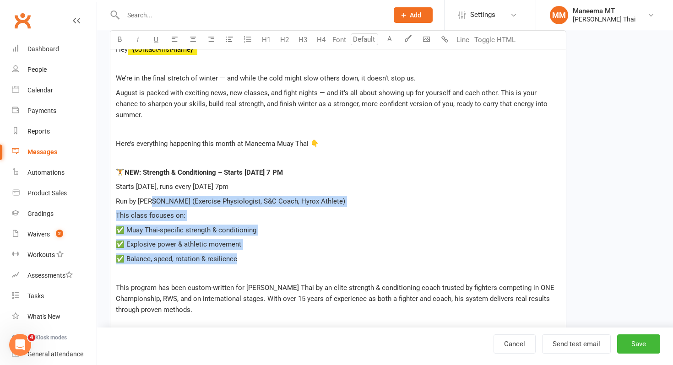
drag, startPoint x: 240, startPoint y: 253, endPoint x: 152, endPoint y: 191, distance: 107.7
copy div "(Exercise Physiologist, S&C Coach, Hyrox Athlete) This class focuses on: ✅ Muay…"
